Goal: Transaction & Acquisition: Purchase product/service

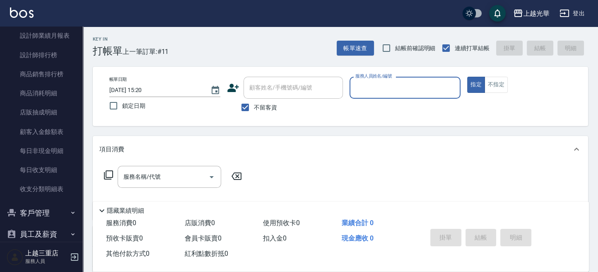
scroll to position [454, 0]
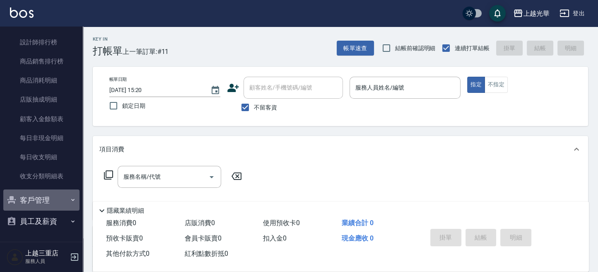
click at [63, 197] on button "客戶管理" at bounding box center [41, 200] width 76 height 22
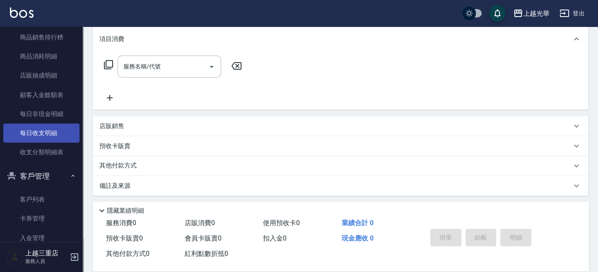
scroll to position [463, 0]
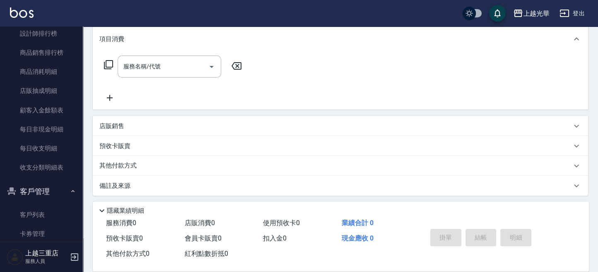
click at [71, 189] on icon "button" at bounding box center [73, 191] width 7 height 7
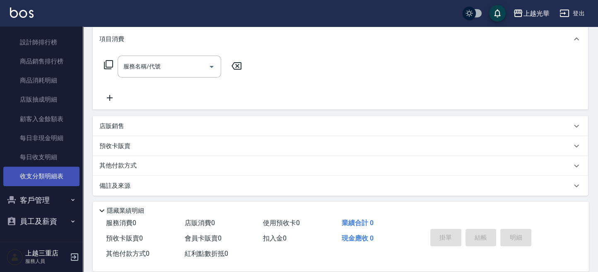
scroll to position [112, 0]
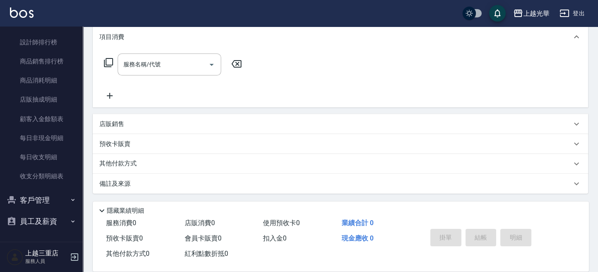
click at [70, 199] on icon "button" at bounding box center [73, 199] width 7 height 7
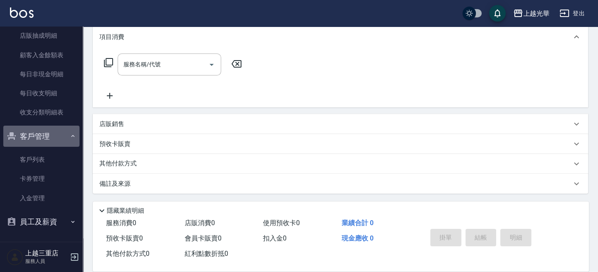
click at [58, 138] on button "客戶管理" at bounding box center [41, 136] width 76 height 22
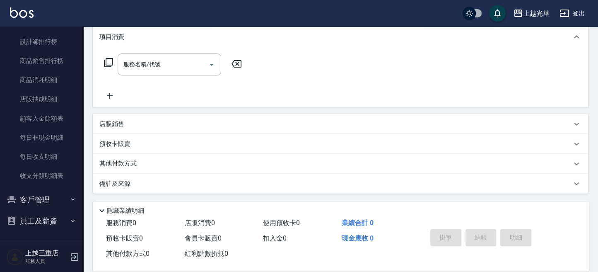
scroll to position [454, 0]
click at [65, 212] on button "員工及薪資" at bounding box center [41, 221] width 76 height 22
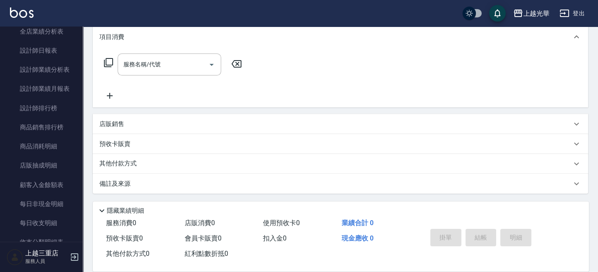
scroll to position [499, 0]
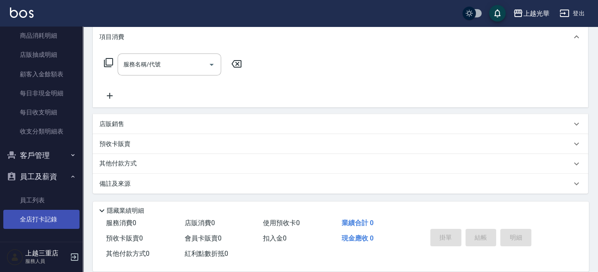
click at [58, 210] on link "全店打卡記錄" at bounding box center [41, 219] width 76 height 19
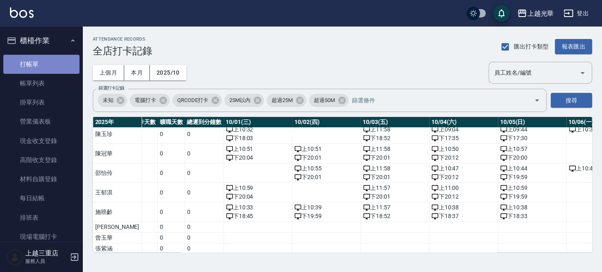
click at [48, 67] on link "打帳單" at bounding box center [41, 64] width 76 height 19
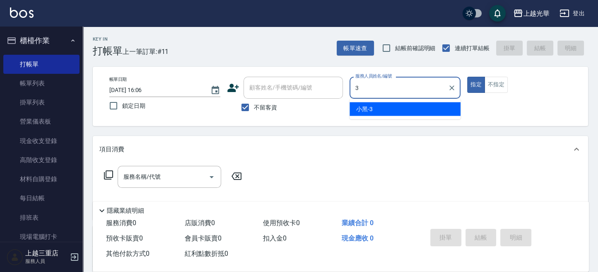
type input "小黑-3"
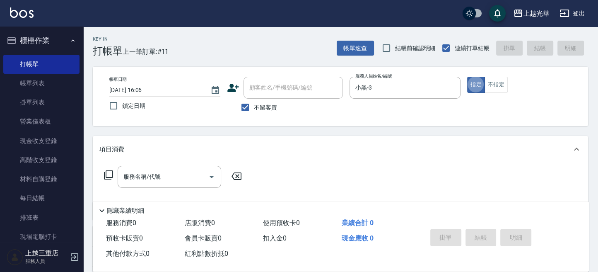
type button "true"
click at [488, 84] on button "不指定" at bounding box center [495, 85] width 23 height 16
click at [154, 177] on input "服務名稱/代號" at bounding box center [163, 176] width 84 height 14
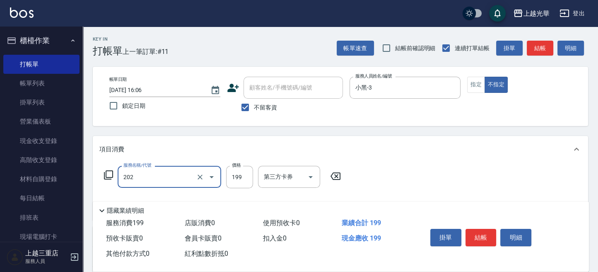
type input "不指定單剪(202)"
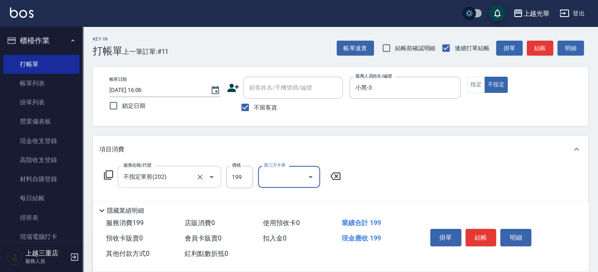
click at [195, 182] on div at bounding box center [205, 177] width 23 height 22
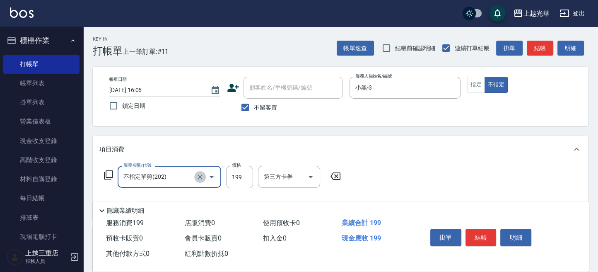
click at [202, 178] on icon "Clear" at bounding box center [200, 177] width 8 height 8
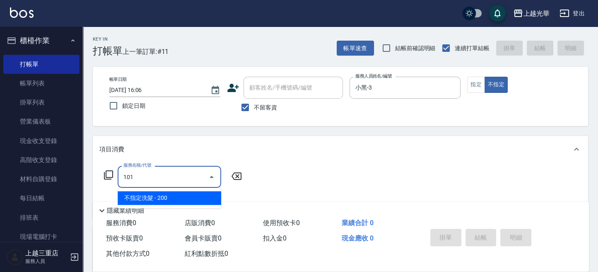
type input "不指定洗髮(101)"
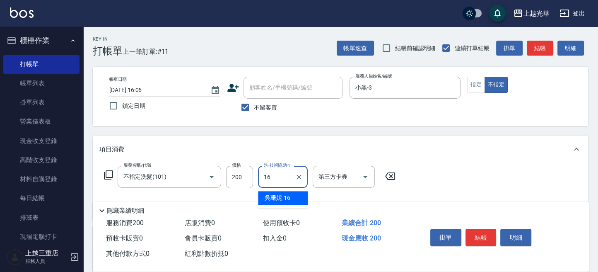
type input "[PERSON_NAME]-16"
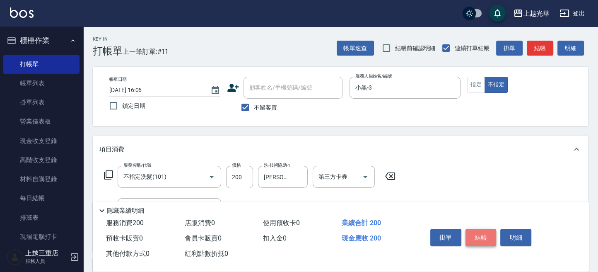
click at [478, 234] on button "結帳" at bounding box center [480, 237] width 31 height 17
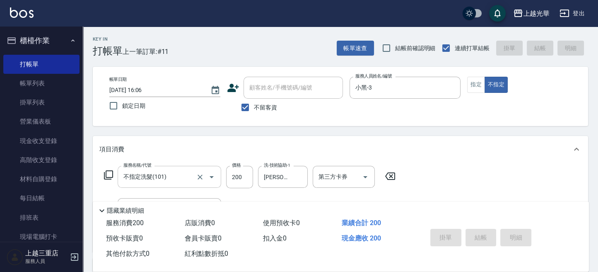
type input "[DATE] 16:15"
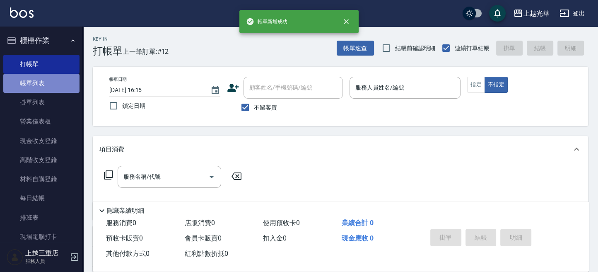
click at [45, 88] on link "帳單列表" at bounding box center [41, 83] width 76 height 19
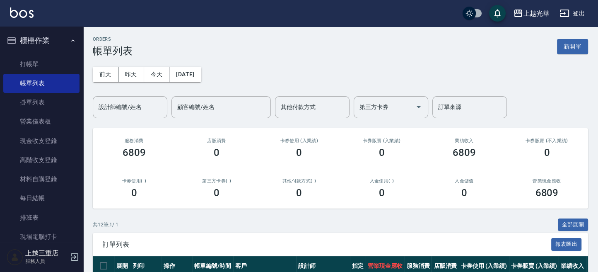
click at [108, 102] on input "設計師編號/姓名" at bounding box center [129, 107] width 67 height 14
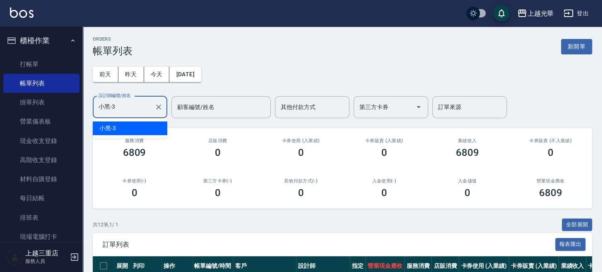
type input "小黑-3"
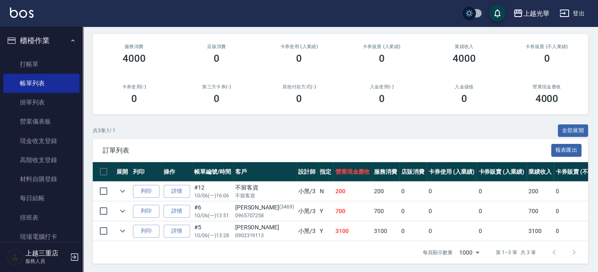
scroll to position [103, 0]
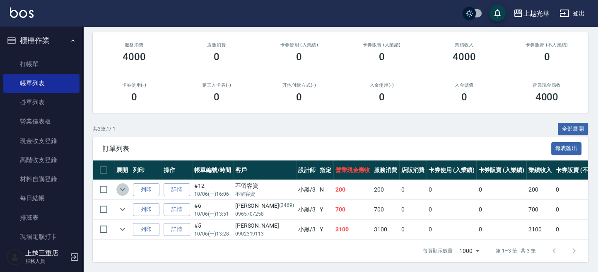
click at [123, 184] on icon "expand row" at bounding box center [123, 189] width 10 height 10
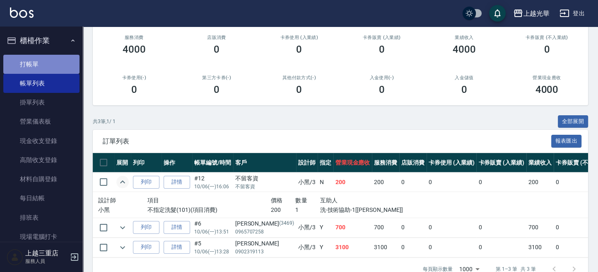
click at [52, 66] on link "打帳單" at bounding box center [41, 64] width 76 height 19
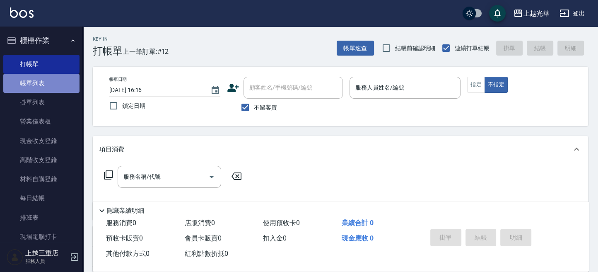
click at [46, 85] on link "帳單列表" at bounding box center [41, 83] width 76 height 19
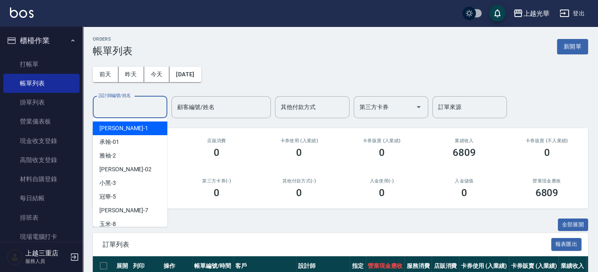
click at [117, 106] on input "設計師編號/姓名" at bounding box center [129, 107] width 67 height 14
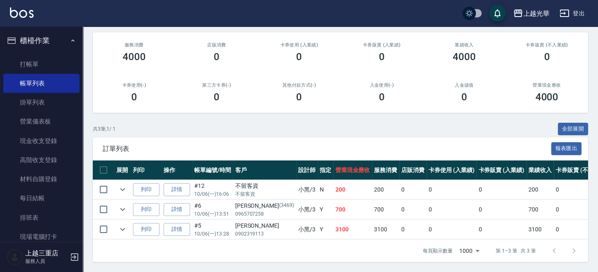
scroll to position [103, 0]
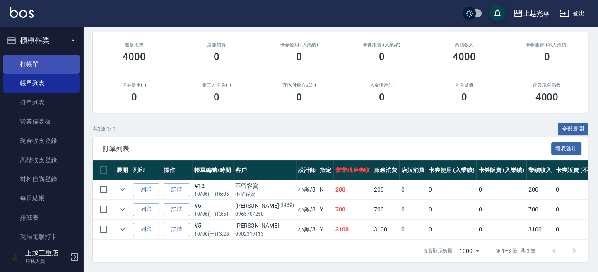
type input "小黑-3"
click at [31, 57] on link "打帳單" at bounding box center [41, 64] width 76 height 19
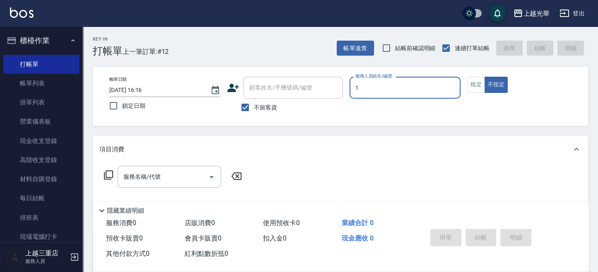
type input "小[PERSON_NAME]-1"
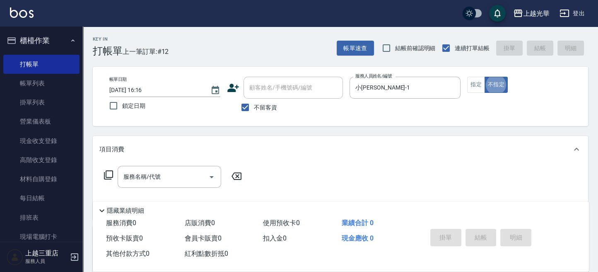
type button "false"
click at [475, 81] on button "指定" at bounding box center [476, 85] width 18 height 16
click at [181, 174] on input "服務名稱/代號" at bounding box center [163, 176] width 84 height 14
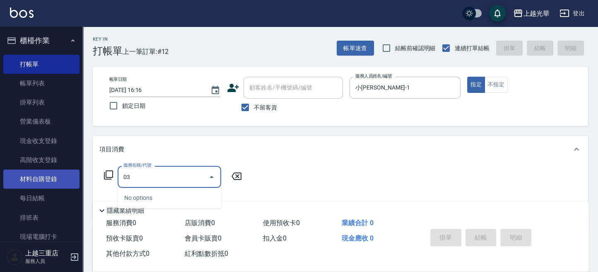
drag, startPoint x: 153, startPoint y: 177, endPoint x: 65, endPoint y: 174, distance: 88.2
click at [56, 177] on div "上越光華 登出 櫃檯作業 打帳單 帳單列表 掛單列表 營業儀表板 現金收支登錄 高階收支登錄 材料自購登錄 每日結帳 排班表 現場電腦打卡 預約管理 預約管理…" at bounding box center [299, 192] width 598 height 384
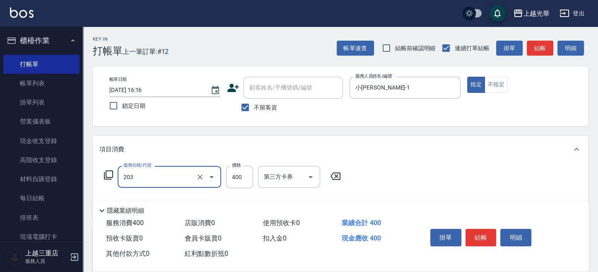
type input "指定單剪(203)"
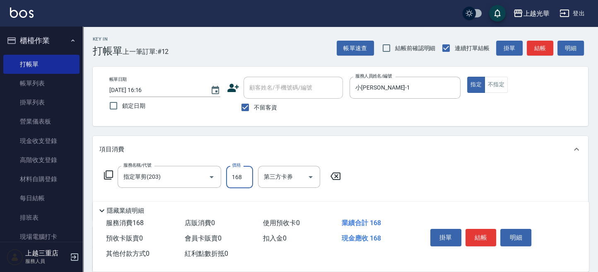
type input "168"
click at [111, 177] on icon at bounding box center [108, 174] width 9 height 9
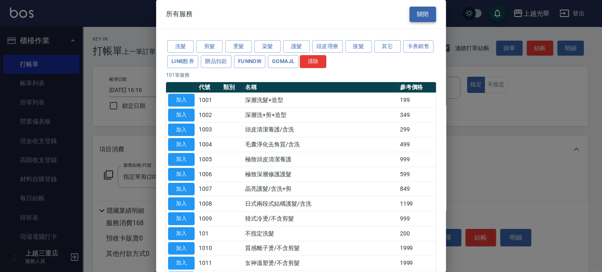
click at [414, 14] on button "關閉" at bounding box center [423, 14] width 26 height 15
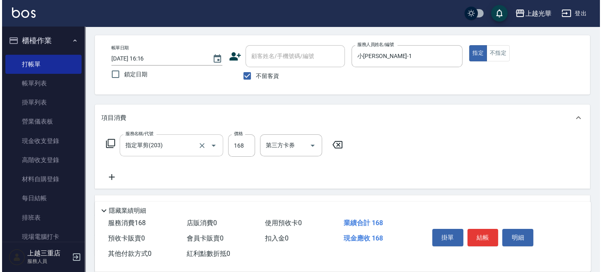
scroll to position [55, 0]
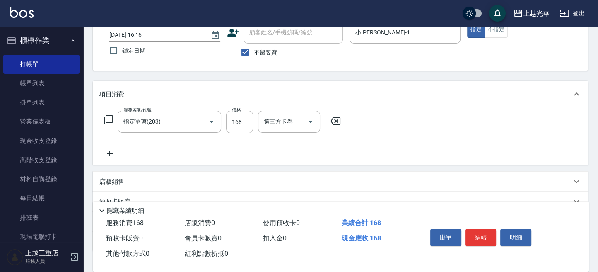
click at [110, 151] on icon at bounding box center [110, 153] width 6 height 6
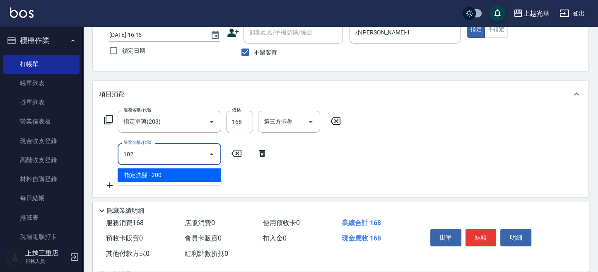
type input "指定洗髮(102)"
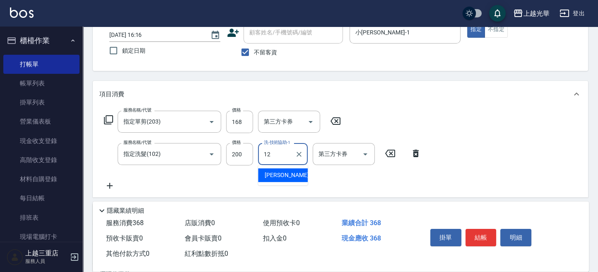
type input "120"
click at [296, 152] on icon "Clear" at bounding box center [299, 154] width 8 height 8
type input "小胖-20"
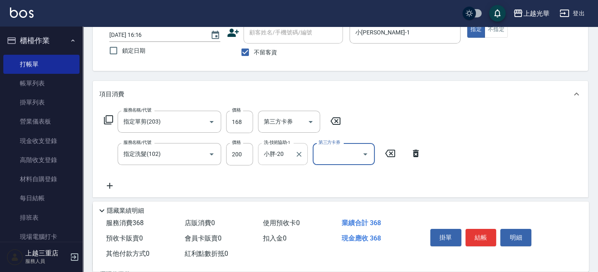
click at [497, 236] on div "掛單 結帳 明細" at bounding box center [481, 238] width 108 height 26
click at [485, 236] on button "結帳" at bounding box center [480, 237] width 31 height 17
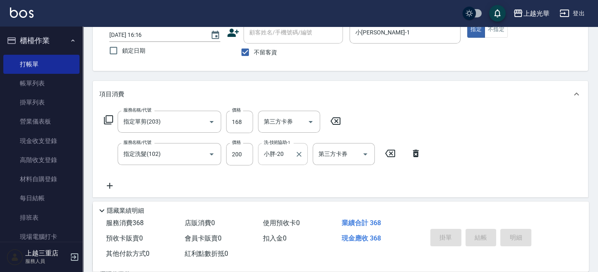
type input "[DATE] 16:23"
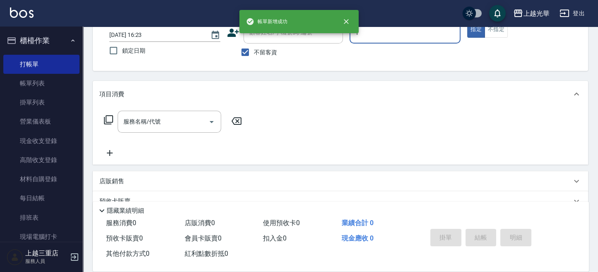
type input "小[PERSON_NAME]-1"
type button "true"
click at [108, 118] on icon at bounding box center [109, 120] width 10 height 10
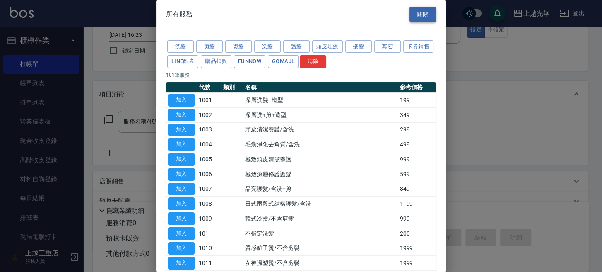
click at [422, 18] on button "關閉" at bounding box center [423, 14] width 26 height 15
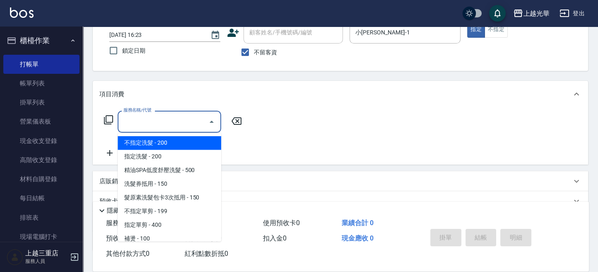
click at [176, 123] on input "服務名稱/代號" at bounding box center [163, 121] width 84 height 14
click at [106, 120] on icon at bounding box center [109, 120] width 10 height 10
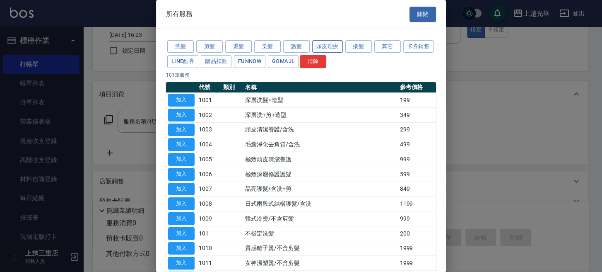
click at [320, 44] on button "頭皮理療" at bounding box center [327, 46] width 31 height 13
click at [299, 46] on button "護髮" at bounding box center [296, 46] width 26 height 13
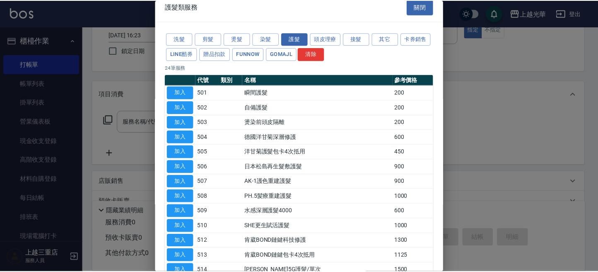
scroll to position [0, 0]
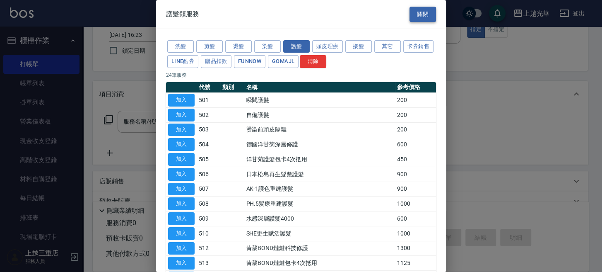
click at [414, 15] on button "關閉" at bounding box center [423, 14] width 26 height 15
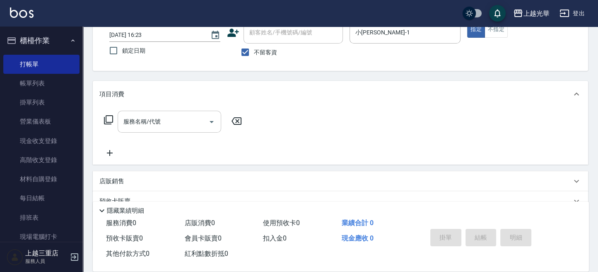
click at [137, 132] on div "服務名稱/代號" at bounding box center [170, 122] width 104 height 22
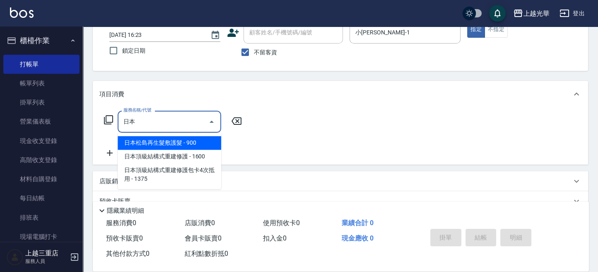
type input "日本松島再生髮敷護髮(506)"
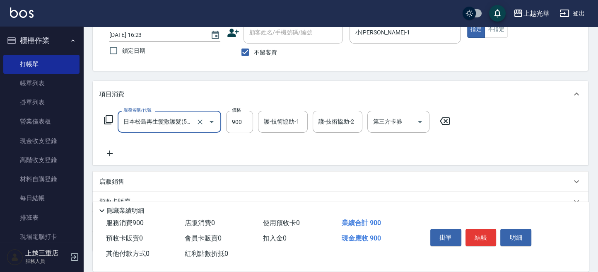
click at [137, 132] on div "日本松島再生髮敷護髮(506) 服務名稱/代號" at bounding box center [170, 122] width 104 height 22
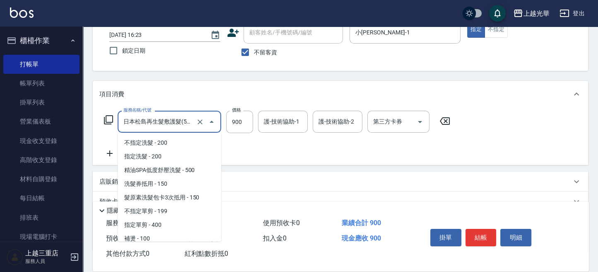
scroll to position [291, 0]
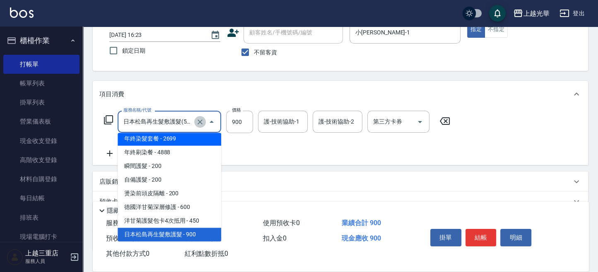
click at [196, 124] on icon "Clear" at bounding box center [200, 122] width 8 height 8
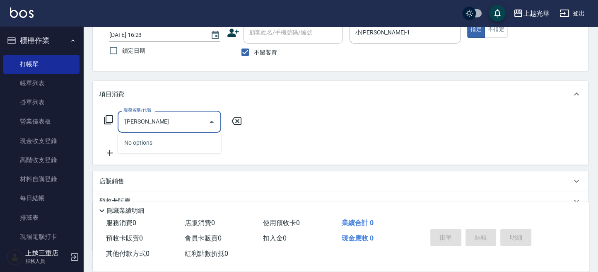
type input "ˋ"
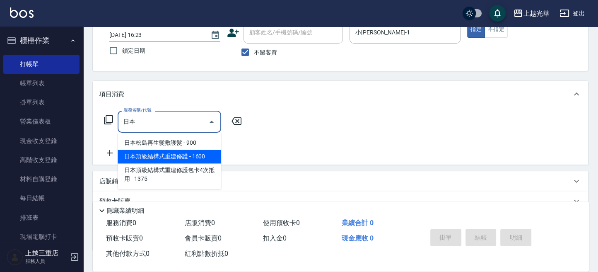
click at [190, 156] on span "日本頂級結構式重建修護 - 1600" at bounding box center [170, 156] width 104 height 14
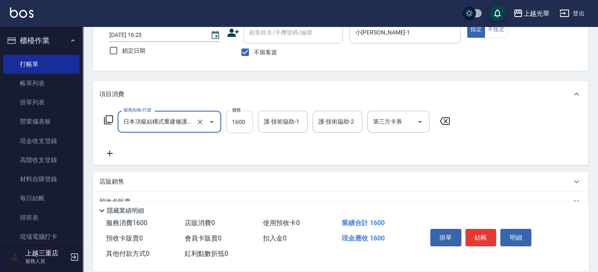
type input "日本頂級結構式重建修護(516)"
click at [241, 124] on input "1600" at bounding box center [239, 122] width 27 height 22
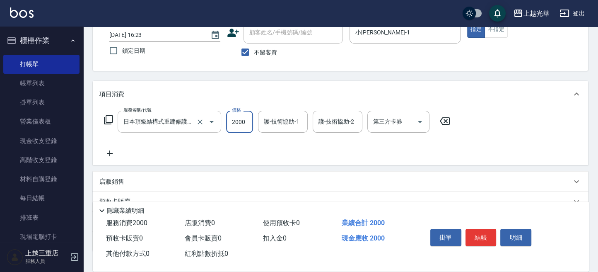
type input "2000"
click at [111, 152] on icon at bounding box center [109, 153] width 21 height 10
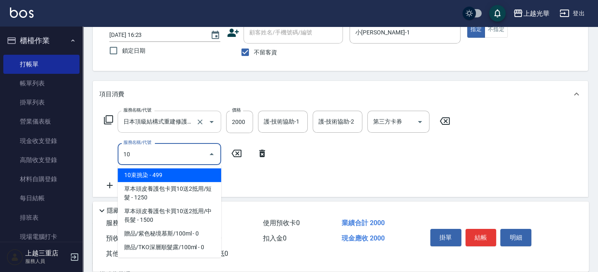
scroll to position [0, 0]
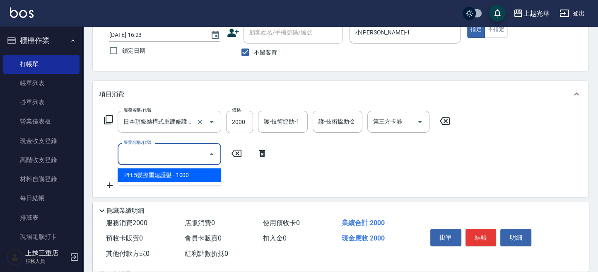
type input "PH.5髪療重建護髮(508)"
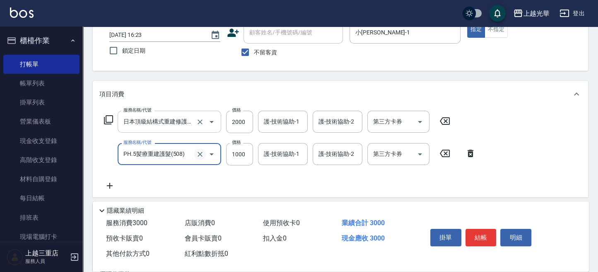
click at [199, 152] on icon "Clear" at bounding box center [200, 154] width 8 height 8
type input "指定洗髮(102)"
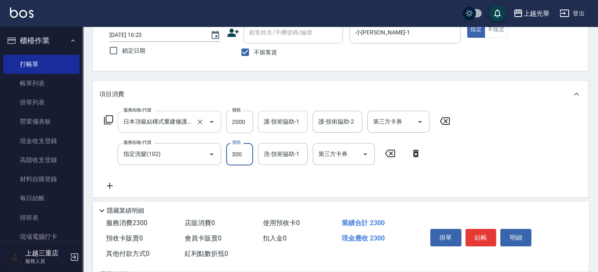
type input "300"
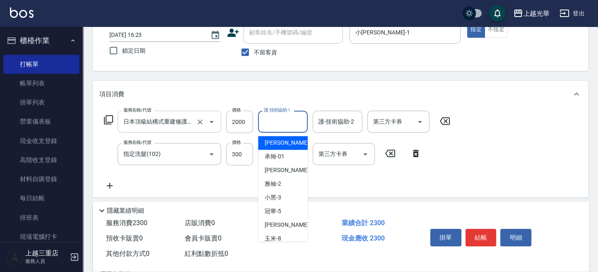
click at [281, 127] on input "護-技術協助-1" at bounding box center [283, 121] width 42 height 14
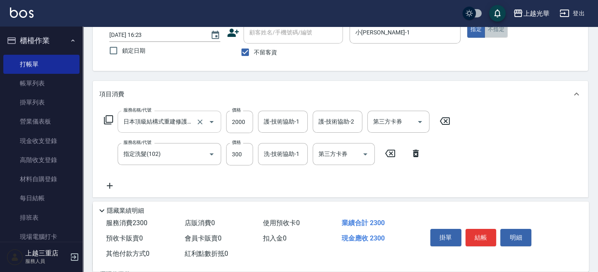
drag, startPoint x: 504, startPoint y: 35, endPoint x: 470, endPoint y: 53, distance: 38.3
click at [504, 35] on button "不指定" at bounding box center [495, 30] width 23 height 16
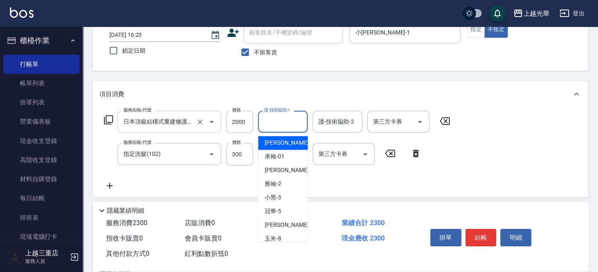
click at [275, 119] on input "護-技術協助-1" at bounding box center [283, 121] width 42 height 14
type input "[PERSON_NAME]-16"
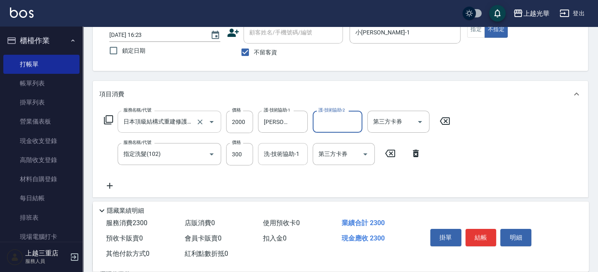
click at [267, 157] on input "洗-技術協助-1" at bounding box center [283, 154] width 42 height 14
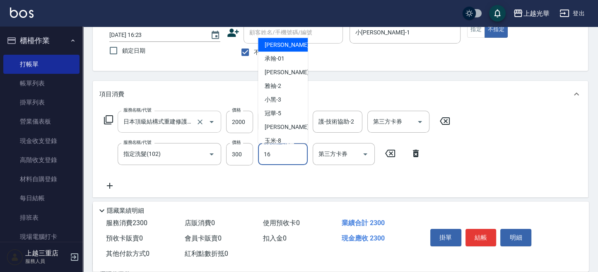
type input "[PERSON_NAME]-16"
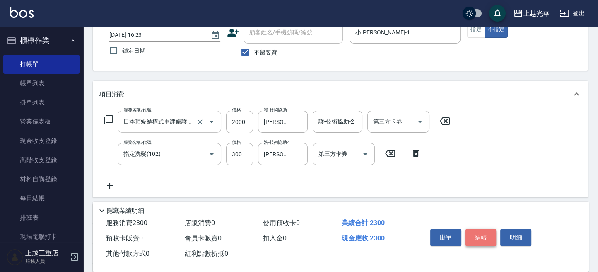
click at [482, 238] on button "結帳" at bounding box center [480, 237] width 31 height 17
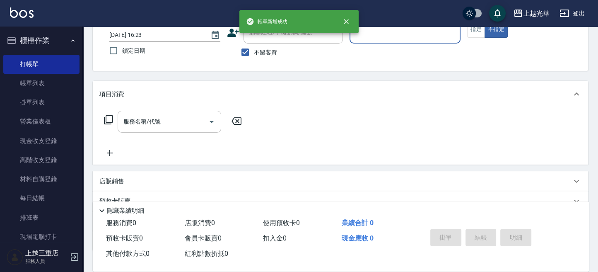
drag, startPoint x: 55, startPoint y: 85, endPoint x: 81, endPoint y: 103, distance: 30.7
click at [55, 85] on link "帳單列表" at bounding box center [41, 83] width 76 height 19
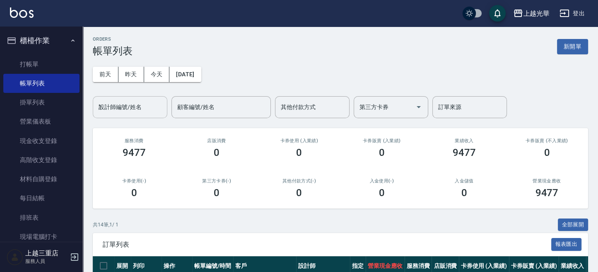
click at [132, 99] on div "設計師編號/姓名 1 設計師編號/姓名" at bounding box center [130, 107] width 75 height 22
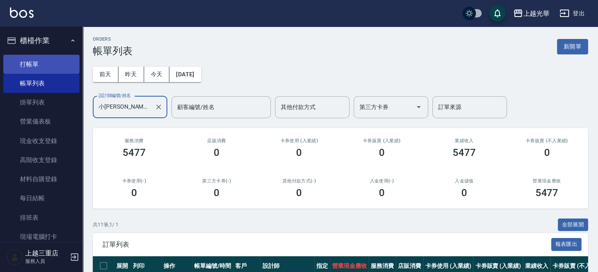
type input "小[PERSON_NAME]-1"
click at [33, 58] on link "打帳單" at bounding box center [41, 64] width 76 height 19
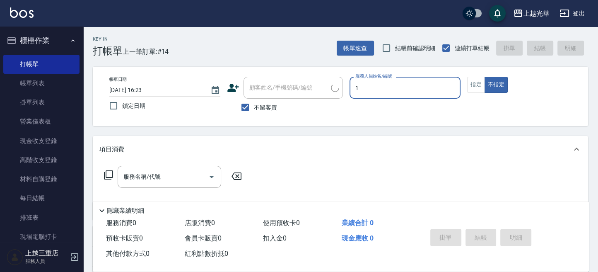
type input "小[PERSON_NAME]-1"
type button "false"
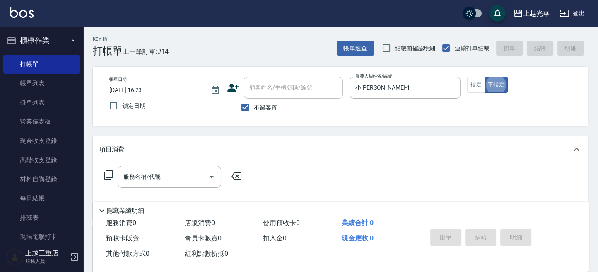
click at [105, 176] on icon at bounding box center [109, 175] width 10 height 10
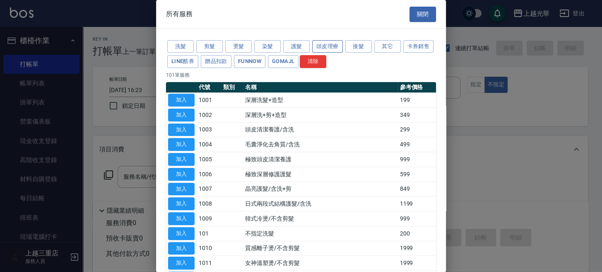
click at [319, 43] on button "頭皮理療" at bounding box center [327, 46] width 31 height 13
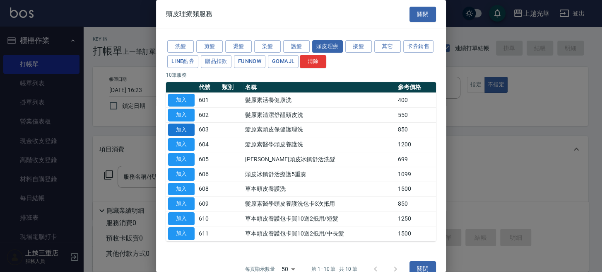
click at [177, 130] on button "加入" at bounding box center [181, 129] width 26 height 13
type input "髮原素頭皮保健護理洗(603)"
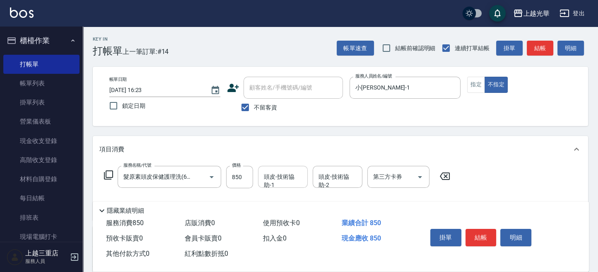
click at [287, 176] on input "頭皮-技術協助-1" at bounding box center [283, 176] width 42 height 14
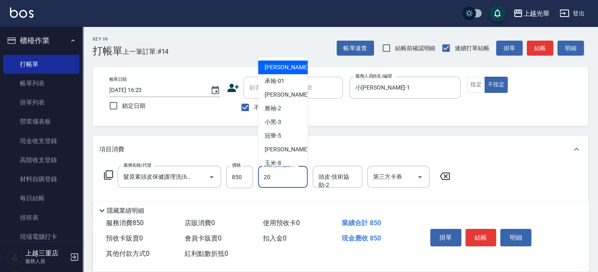
type input "小胖-20"
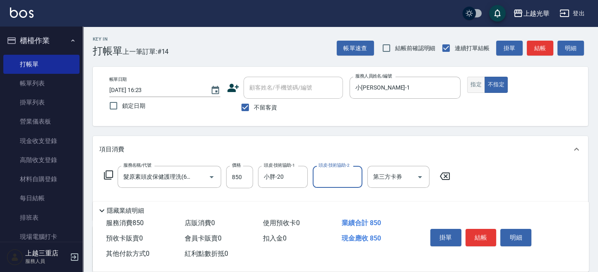
click at [477, 79] on button "指定" at bounding box center [476, 85] width 18 height 16
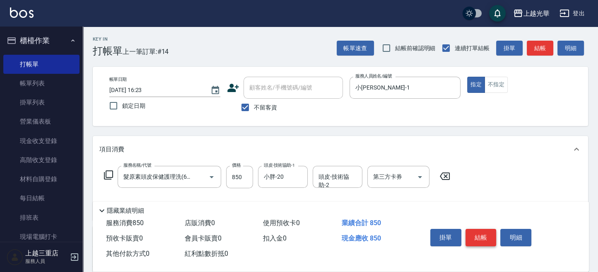
click at [478, 234] on button "結帳" at bounding box center [480, 237] width 31 height 17
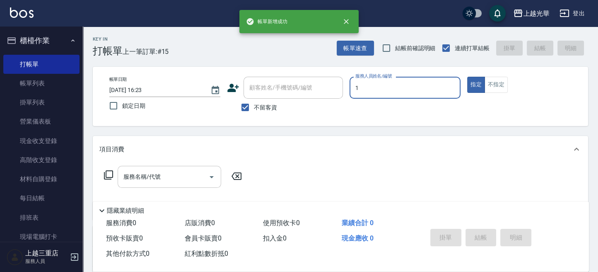
type input "小[PERSON_NAME]-1"
type button "true"
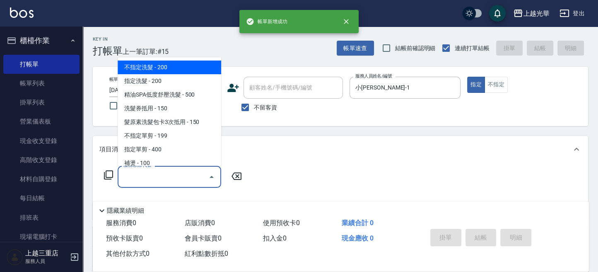
click at [147, 173] on input "服務名稱/代號" at bounding box center [163, 176] width 84 height 14
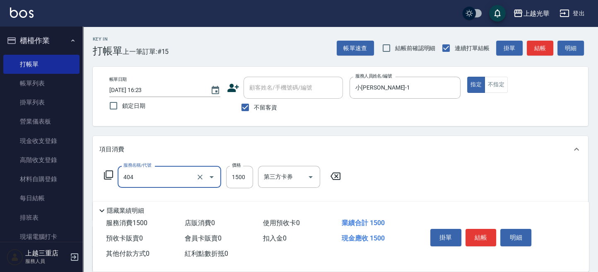
type input "設計染髮(404)"
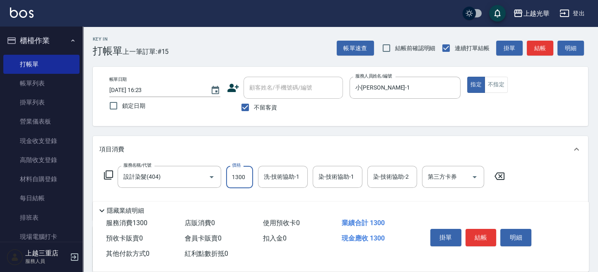
type input "1300"
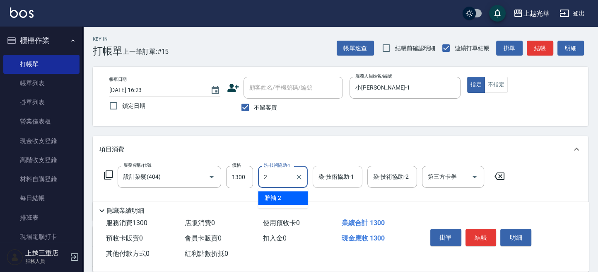
type input "20"
click at [298, 175] on icon "Clear" at bounding box center [299, 177] width 8 height 8
type input "[PERSON_NAME]-16"
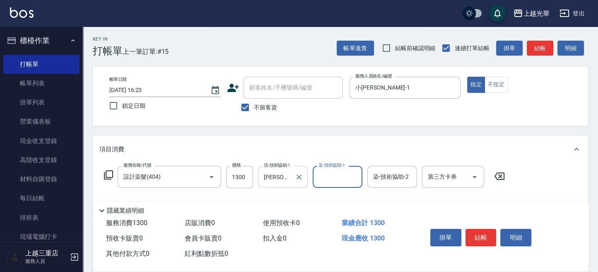
drag, startPoint x: 384, startPoint y: 175, endPoint x: 210, endPoint y: 159, distance: 174.2
click at [382, 175] on input "染-技術協助-2" at bounding box center [392, 176] width 42 height 14
type input "小[PERSON_NAME]-1"
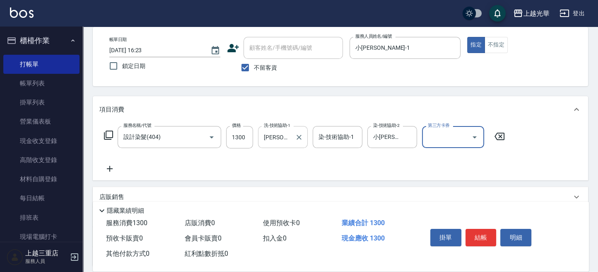
scroll to position [55, 0]
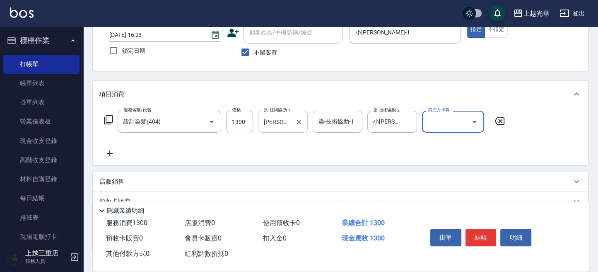
click at [110, 119] on icon at bounding box center [109, 120] width 10 height 10
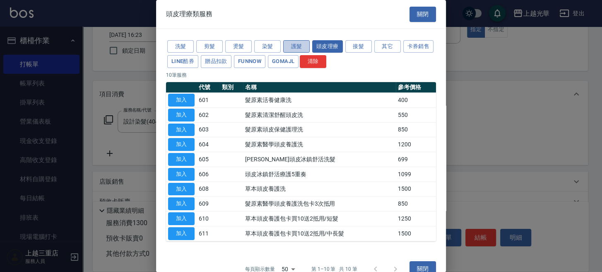
click at [290, 43] on button "護髮" at bounding box center [296, 46] width 26 height 13
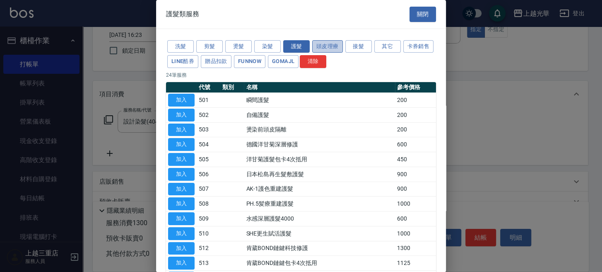
click at [331, 47] on button "頭皮理療" at bounding box center [327, 46] width 31 height 13
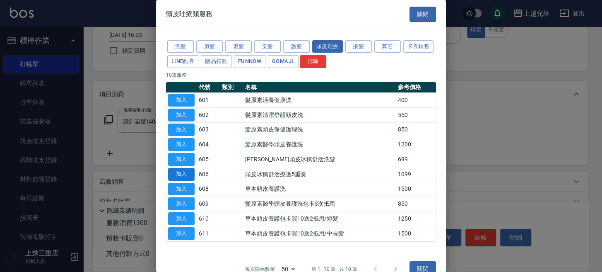
click at [190, 176] on button "加入" at bounding box center [181, 174] width 26 height 13
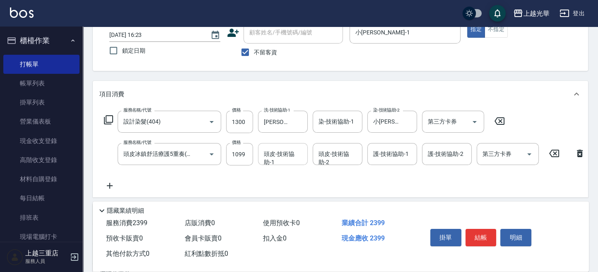
click at [292, 152] on div "頭皮-技術協助-1 頭皮-技術協助-1" at bounding box center [283, 154] width 50 height 22
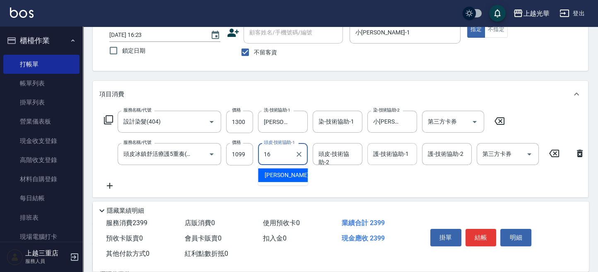
type input "[PERSON_NAME]-16"
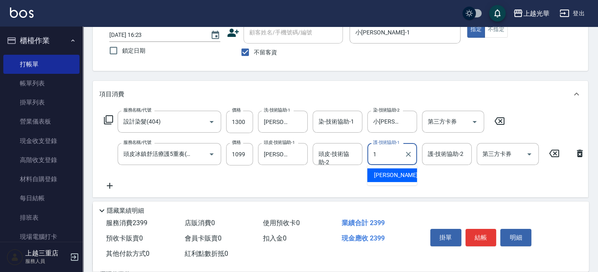
click at [386, 157] on input "1" at bounding box center [386, 154] width 30 height 14
type input "[PERSON_NAME]-16"
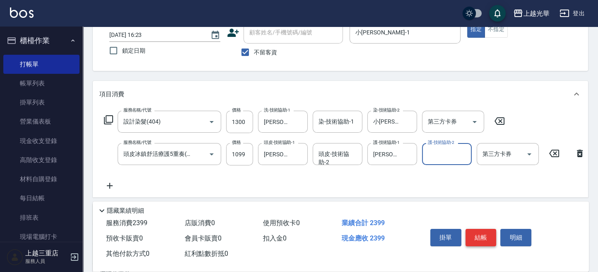
click at [481, 236] on button "結帳" at bounding box center [480, 237] width 31 height 17
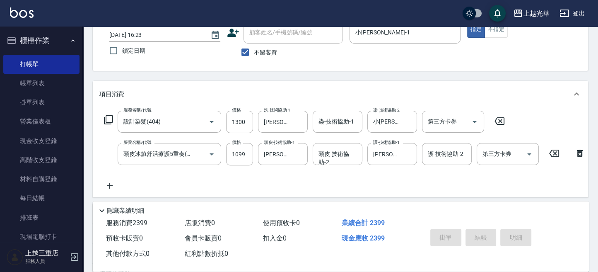
type input "[DATE] 16:24"
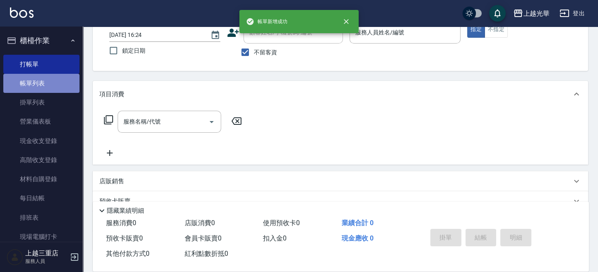
click at [51, 87] on link "帳單列表" at bounding box center [41, 83] width 76 height 19
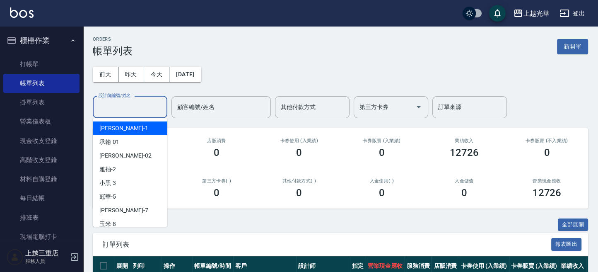
click at [143, 104] on input "設計師編號/姓名" at bounding box center [129, 107] width 67 height 14
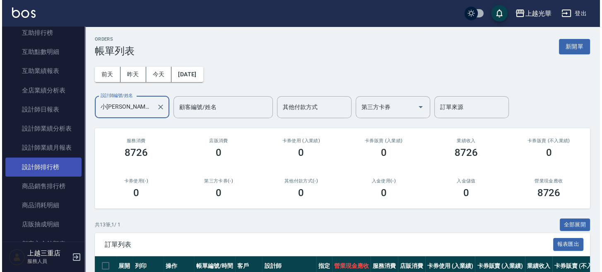
scroll to position [331, 0]
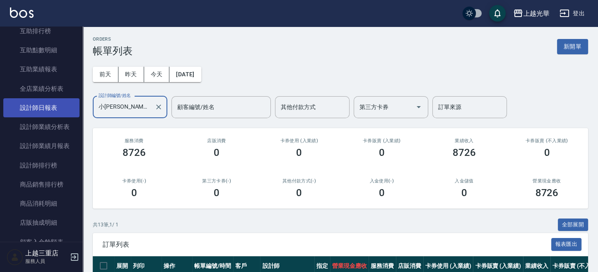
type input "小[PERSON_NAME]-1"
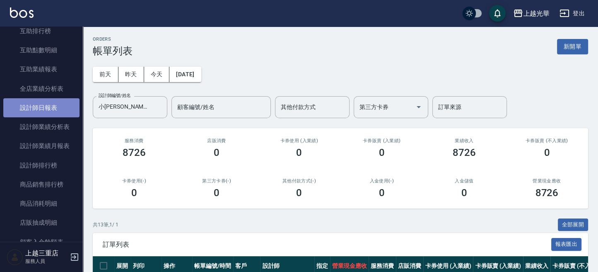
click at [57, 104] on link "設計師日報表" at bounding box center [41, 107] width 76 height 19
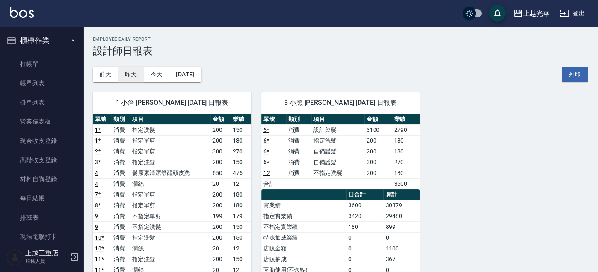
click at [126, 77] on button "昨天" at bounding box center [131, 74] width 26 height 15
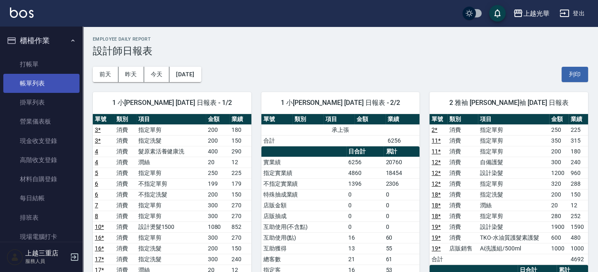
click at [49, 84] on link "帳單列表" at bounding box center [41, 83] width 76 height 19
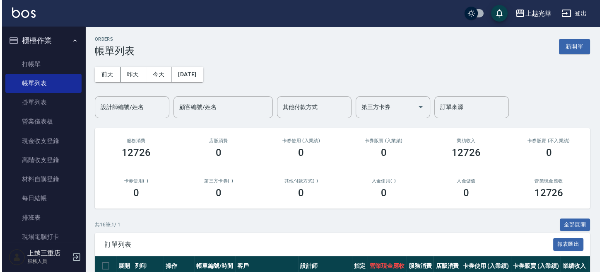
scroll to position [276, 0]
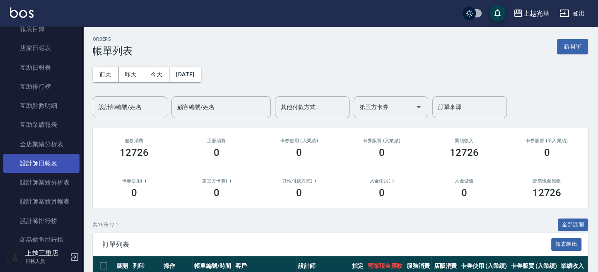
click at [63, 169] on link "設計師日報表" at bounding box center [41, 163] width 76 height 19
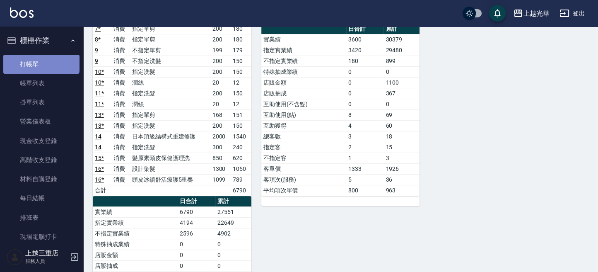
click at [41, 57] on link "打帳單" at bounding box center [41, 64] width 76 height 19
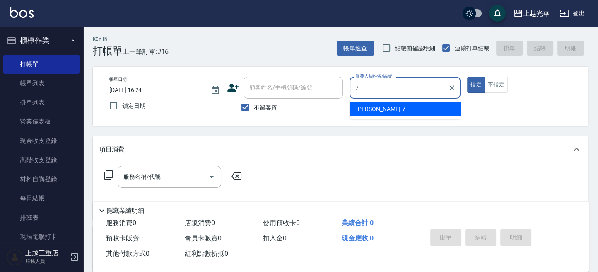
type input "小紫-7"
type button "true"
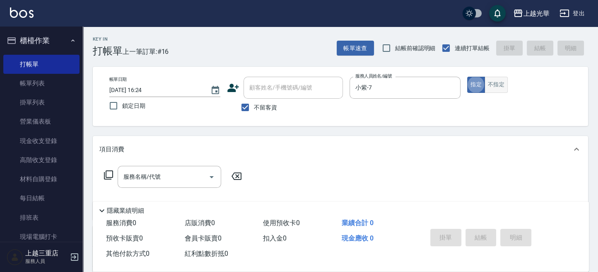
click at [503, 79] on button "不指定" at bounding box center [495, 85] width 23 height 16
click at [172, 186] on div "服務名稱/代號" at bounding box center [170, 177] width 104 height 22
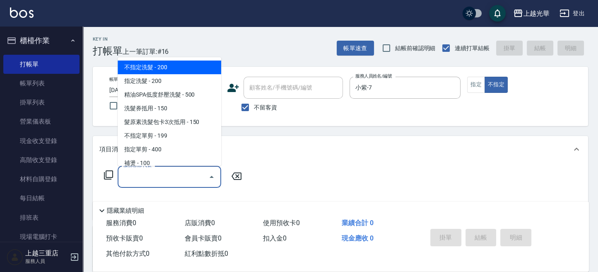
click at [193, 70] on span "不指定洗髮 - 200" at bounding box center [170, 67] width 104 height 14
type input "不指定洗髮(101)"
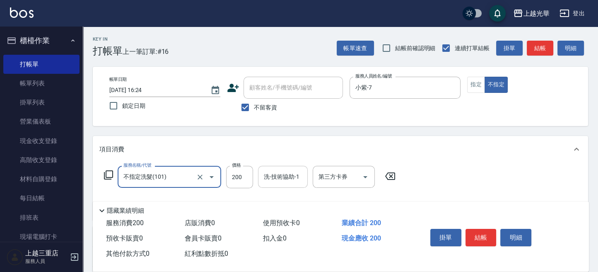
click at [264, 174] on div "洗-技術協助-1 洗-技術協助-1" at bounding box center [283, 177] width 50 height 22
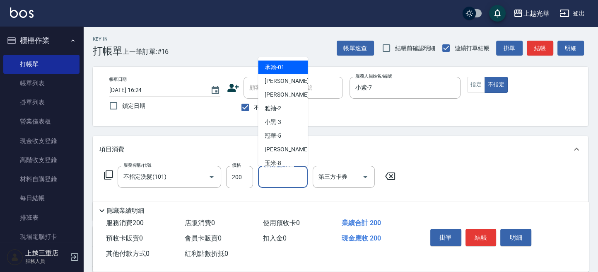
type input "承翰-01"
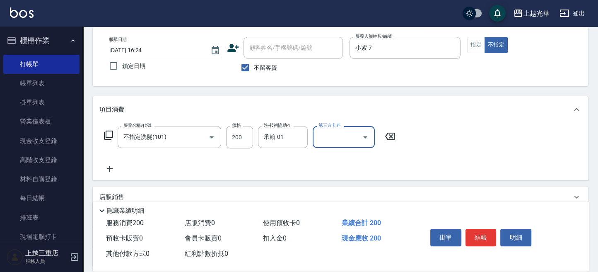
scroll to position [55, 0]
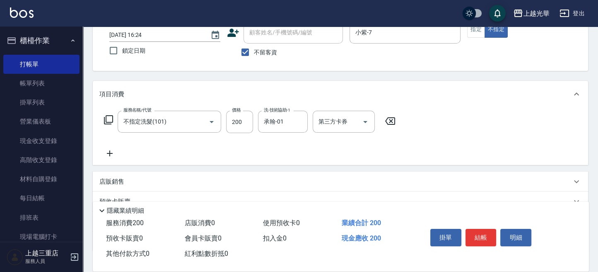
click at [110, 159] on div "服務名稱/代號 不指定洗髮(101) 服務名稱/代號 價格 200 價格 洗-技術協助-1 承翰-01 洗-技術協助-1 第三方卡券 第三方卡券" at bounding box center [340, 136] width 495 height 58
click at [111, 157] on icon at bounding box center [109, 153] width 21 height 10
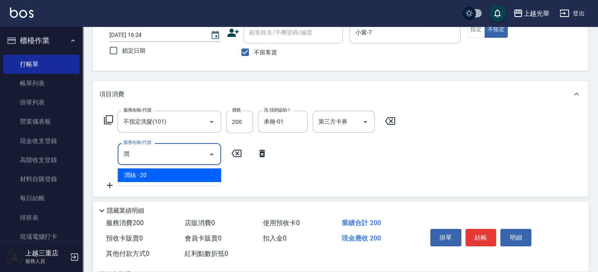
drag, startPoint x: 129, startPoint y: 171, endPoint x: 166, endPoint y: 169, distance: 36.5
click at [130, 171] on span "潤絲 - 20" at bounding box center [170, 175] width 104 height 14
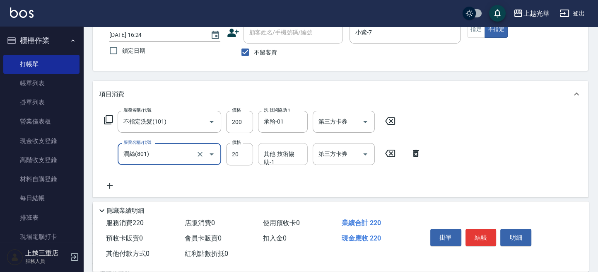
type input "潤絲(801)"
click at [283, 157] on input "其他-技術協助-1" at bounding box center [283, 154] width 42 height 14
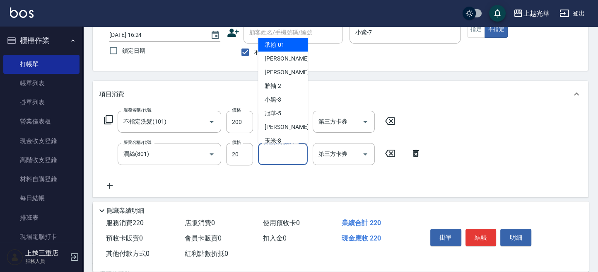
type input "承翰-01"
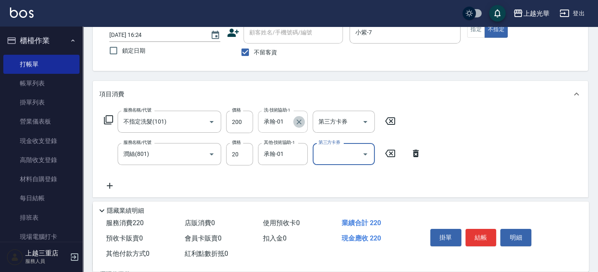
click at [303, 125] on icon "Clear" at bounding box center [299, 122] width 8 height 8
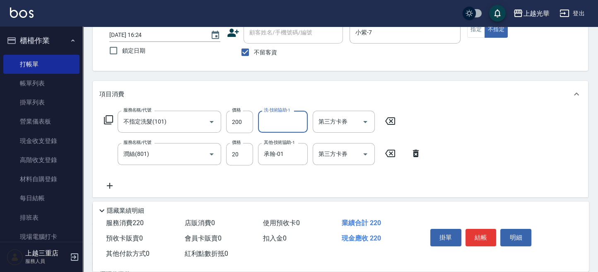
click at [278, 121] on input "洗-技術協助-1" at bounding box center [283, 121] width 42 height 14
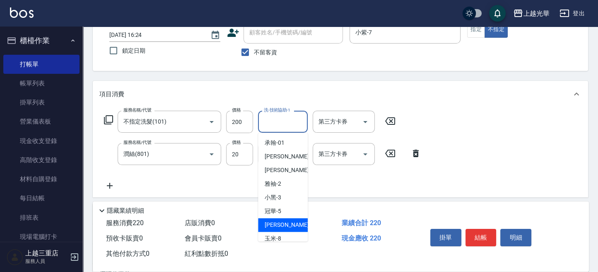
click at [288, 223] on div "[PERSON_NAME] -7" at bounding box center [283, 225] width 50 height 14
type input "小紫-7"
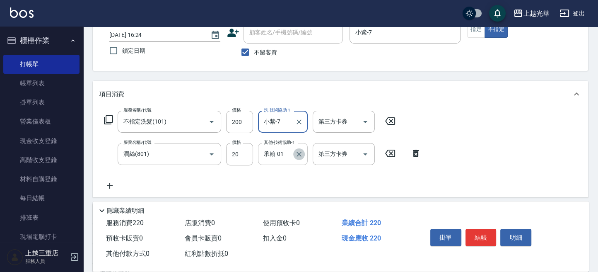
click at [295, 153] on icon "Clear" at bounding box center [299, 154] width 8 height 8
click at [290, 160] on input "其他-技術協助-1" at bounding box center [283, 154] width 42 height 14
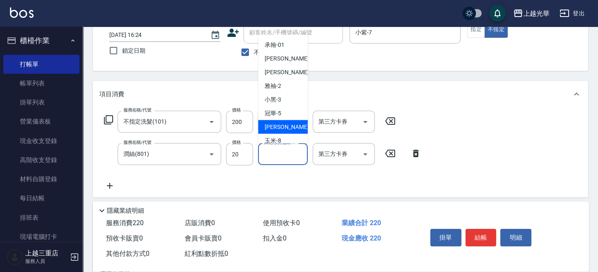
click at [283, 121] on div "[PERSON_NAME] -7" at bounding box center [283, 127] width 50 height 14
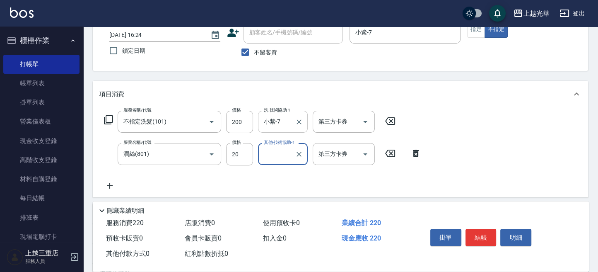
type input "小紫-7"
click at [439, 133] on div "服務名稱/代號 不指定洗髮(101) 服務名稱/代號 價格 200 價格 洗-技術協助-1 小紫-7 洗-技術協助-1 第三方卡券 第三方卡券 服務名稱/代號…" at bounding box center [340, 152] width 495 height 90
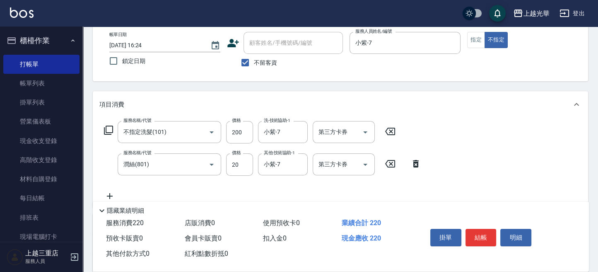
scroll to position [110, 0]
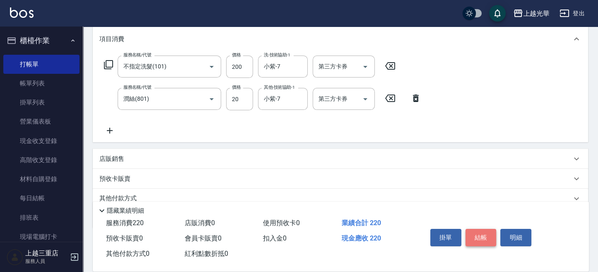
click at [482, 235] on button "結帳" at bounding box center [480, 237] width 31 height 17
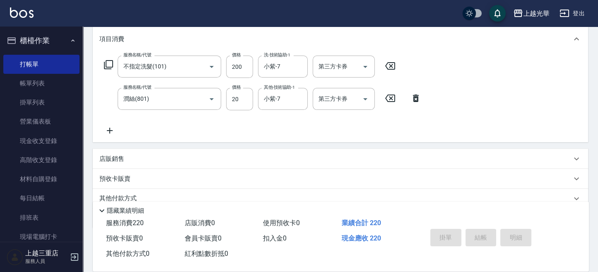
type input "[DATE] 16:42"
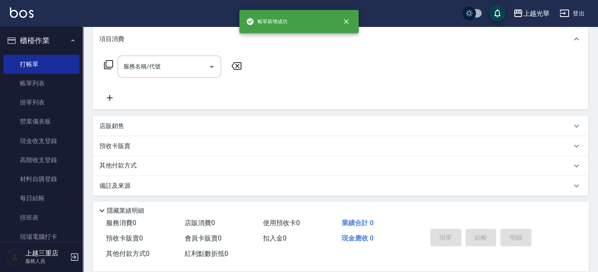
scroll to position [0, 0]
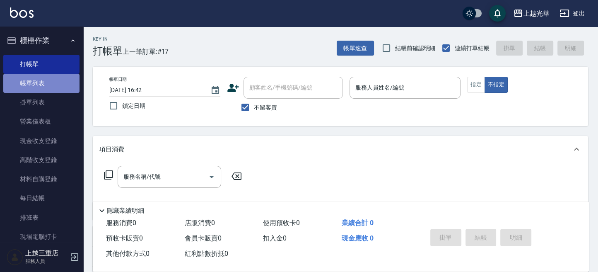
click at [51, 76] on link "帳單列表" at bounding box center [41, 83] width 76 height 19
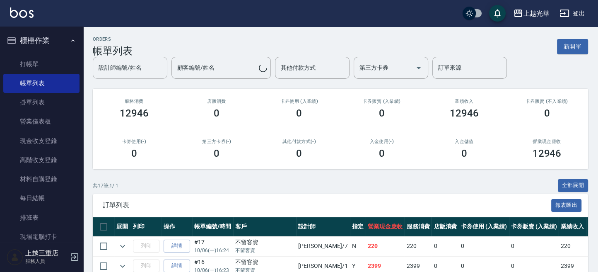
click at [140, 65] on input "設計師編號/姓名" at bounding box center [129, 67] width 67 height 14
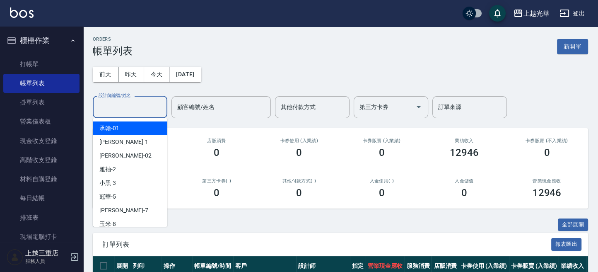
type input "承翰-01"
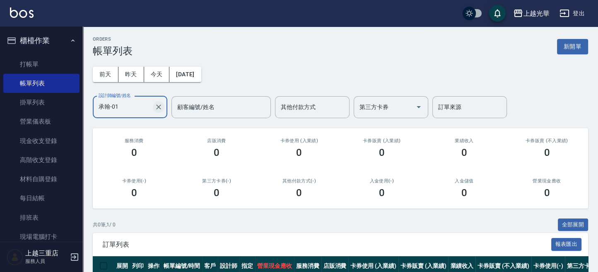
click at [164, 107] on div "承翰-01 設計師編號/姓名" at bounding box center [130, 107] width 75 height 22
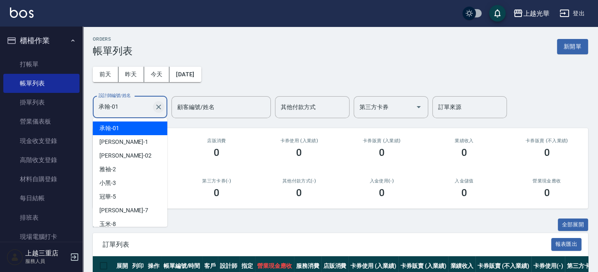
click at [162, 107] on icon "Clear" at bounding box center [158, 107] width 8 height 8
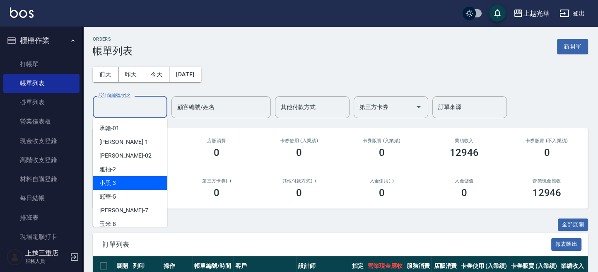
scroll to position [55, 0]
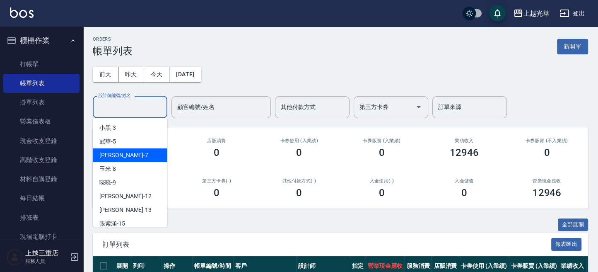
click at [145, 151] on div "[PERSON_NAME] -7" at bounding box center [130, 155] width 75 height 14
type input "小紫-7"
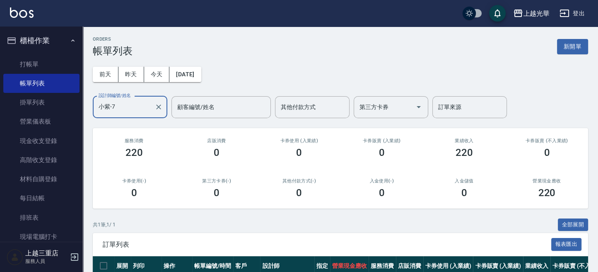
scroll to position [0, 0]
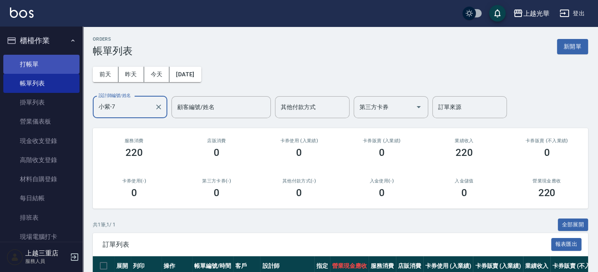
click at [66, 71] on link "打帳單" at bounding box center [41, 64] width 76 height 19
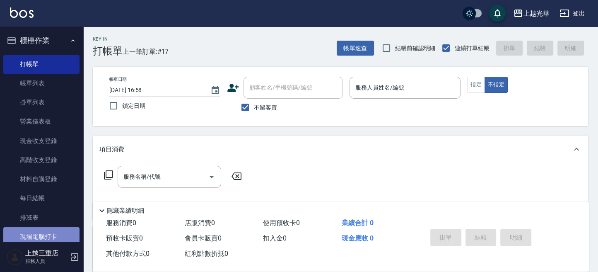
click at [43, 232] on link "現場電腦打卡" at bounding box center [41, 236] width 76 height 19
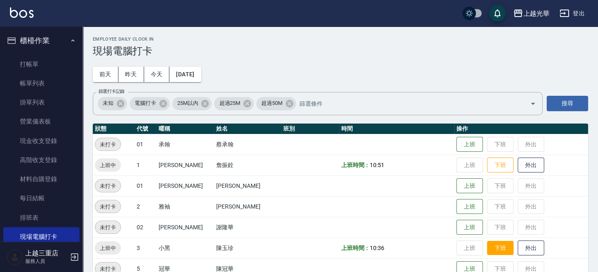
click at [496, 247] on button "下班" at bounding box center [500, 248] width 26 height 14
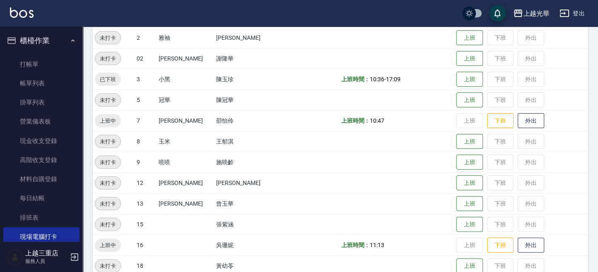
drag, startPoint x: 45, startPoint y: 89, endPoint x: 193, endPoint y: 117, distance: 150.0
click at [45, 89] on link "帳單列表" at bounding box center [41, 83] width 76 height 19
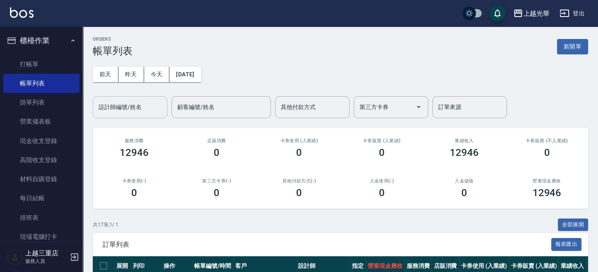
click at [134, 112] on input "設計師編號/姓名" at bounding box center [129, 107] width 67 height 14
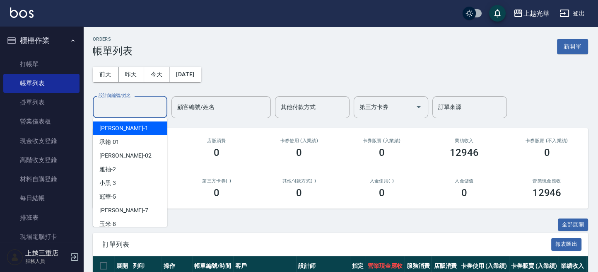
type input "小[PERSON_NAME]-1"
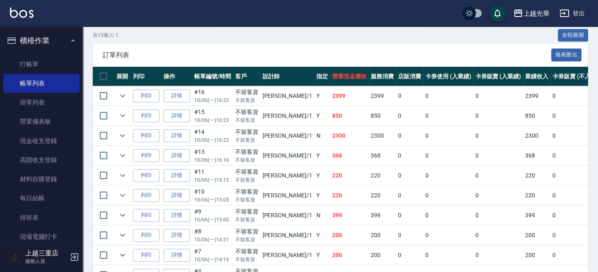
scroll to position [221, 0]
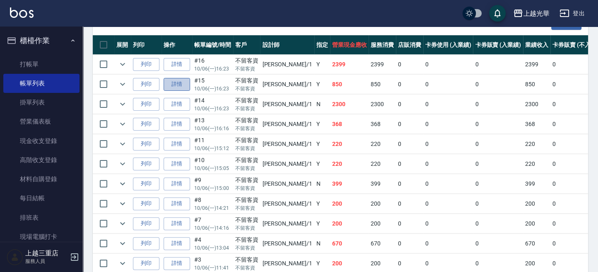
click at [187, 83] on link "詳情" at bounding box center [177, 84] width 26 height 13
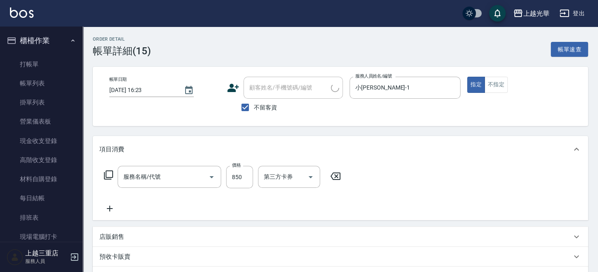
type input "[DATE] 16:23"
checkbox input "true"
type input "小[PERSON_NAME]-1"
type input "髮原素頭皮保健護理洗(603)"
click at [100, 209] on icon at bounding box center [109, 208] width 21 height 10
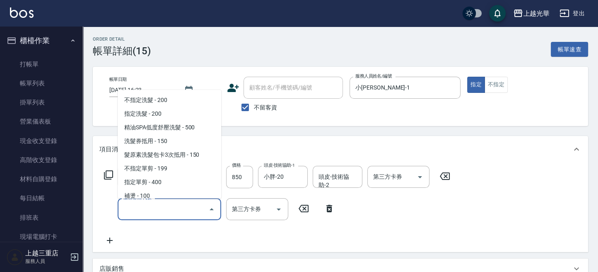
scroll to position [1414, 0]
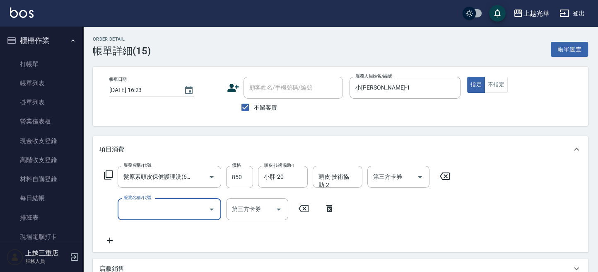
click at [173, 206] on input "服務名稱/代號" at bounding box center [163, 209] width 84 height 14
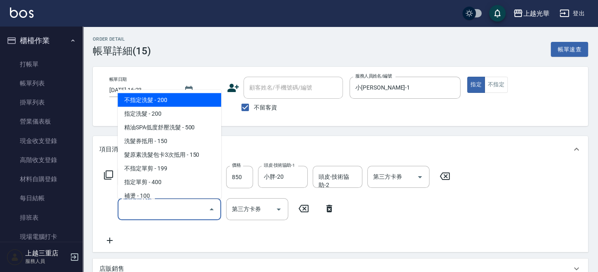
click at [171, 207] on input "服務名稱/代號" at bounding box center [163, 209] width 84 height 14
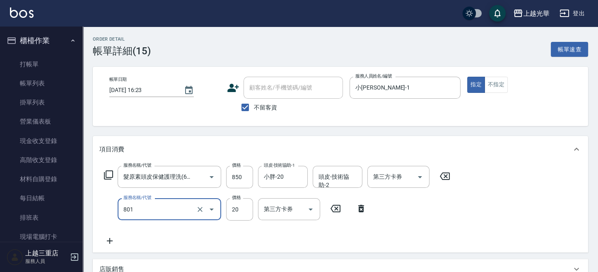
type input "潤絲(801)"
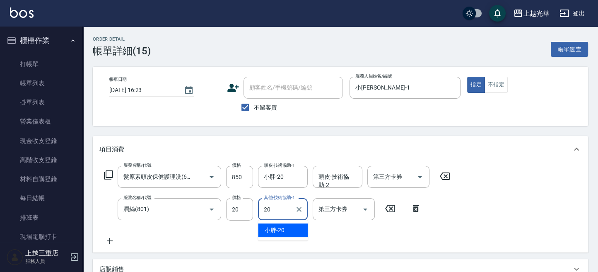
type input "小胖-20"
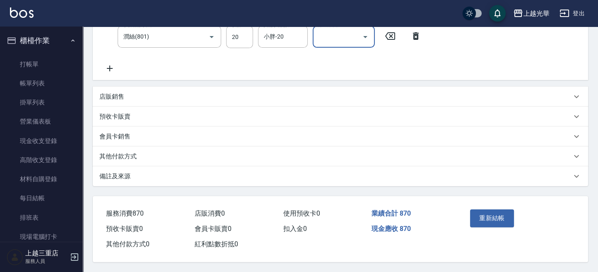
scroll to position [175, 0]
click at [490, 218] on button "重新結帳" at bounding box center [492, 217] width 44 height 17
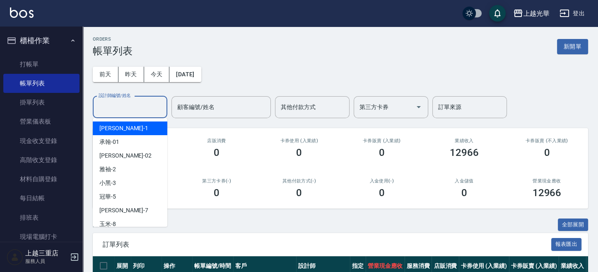
click at [132, 111] on input "設計師編號/姓名" at bounding box center [129, 107] width 67 height 14
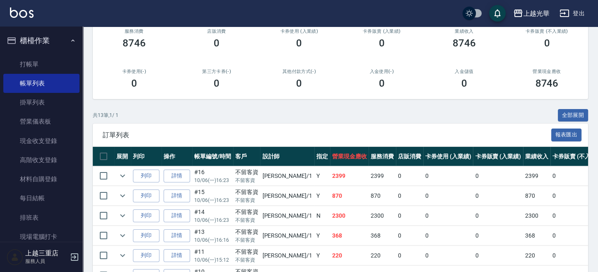
scroll to position [110, 0]
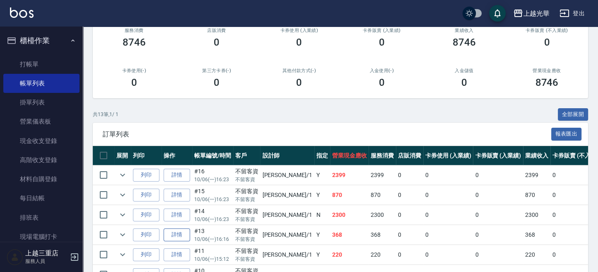
type input "小[PERSON_NAME]-1"
click at [181, 234] on link "詳情" at bounding box center [177, 234] width 26 height 13
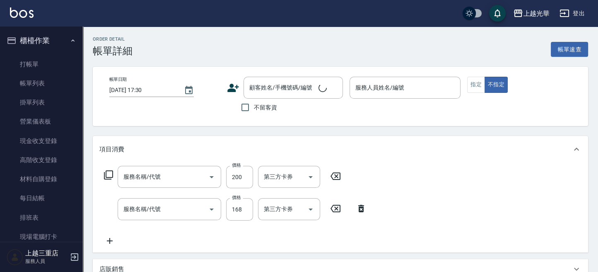
type input "[DATE] 16:16"
checkbox input "true"
type input "小[PERSON_NAME]-1"
type input "指定洗髮(102)"
type input "指定單剪(203)"
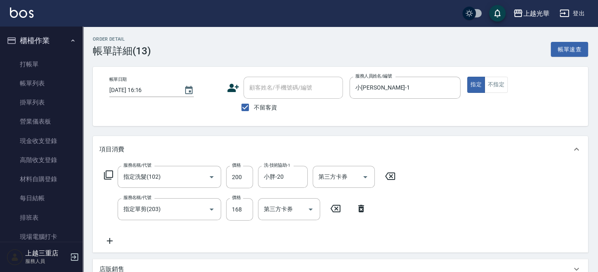
click at [115, 243] on icon at bounding box center [109, 241] width 21 height 10
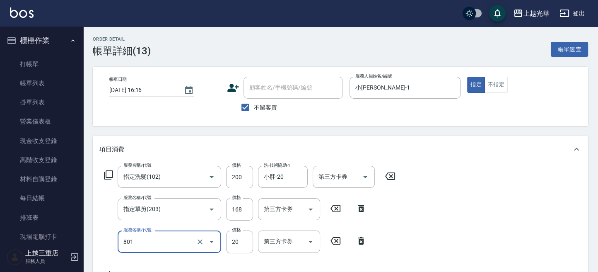
type input "潤絲(801)"
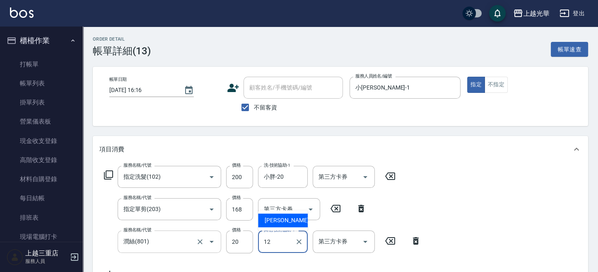
drag, startPoint x: 287, startPoint y: 235, endPoint x: 220, endPoint y: 234, distance: 66.3
click at [220, 234] on div "服務名稱/代號 [PERSON_NAME](801) 服務名稱/代號 價格 20 價格 其他-技術協助-1 12 其他-技術協助-1 第三方卡券 第三方卡券" at bounding box center [262, 241] width 327 height 22
type input "隆華-02"
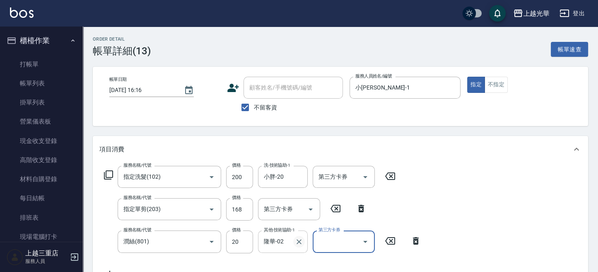
click at [297, 242] on icon "Clear" at bounding box center [299, 241] width 8 height 8
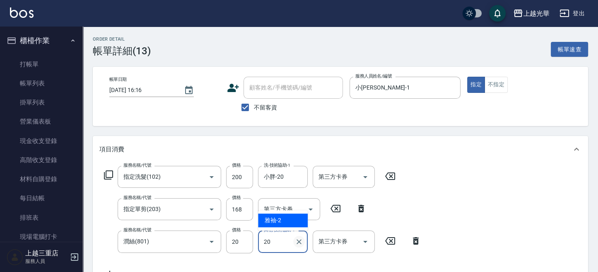
type input "小胖-20"
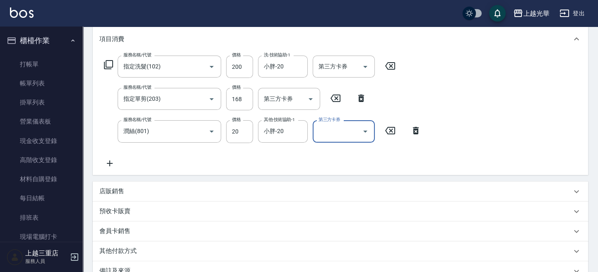
scroll to position [166, 0]
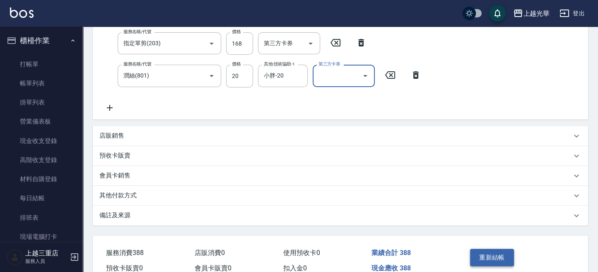
click at [491, 252] on button "重新結帳" at bounding box center [492, 256] width 44 height 17
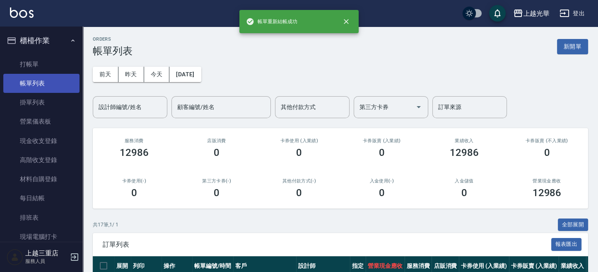
click at [55, 78] on link "帳單列表" at bounding box center [41, 83] width 76 height 19
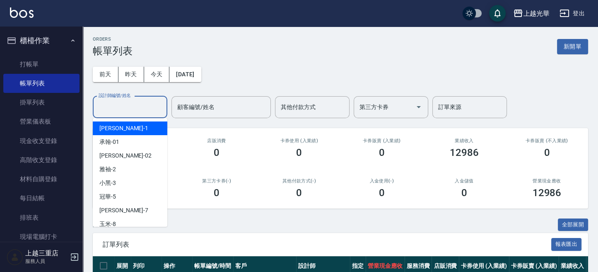
click at [124, 103] on input "設計師編號/姓名" at bounding box center [129, 107] width 67 height 14
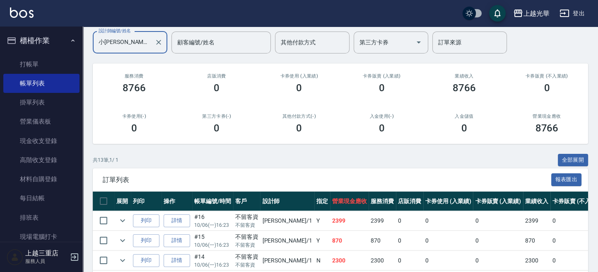
scroll to position [221, 0]
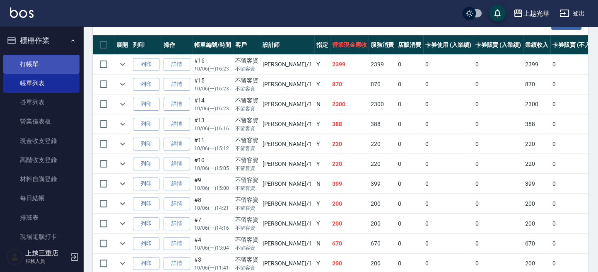
type input "小[PERSON_NAME]-1"
click at [35, 55] on link "打帳單" at bounding box center [41, 64] width 76 height 19
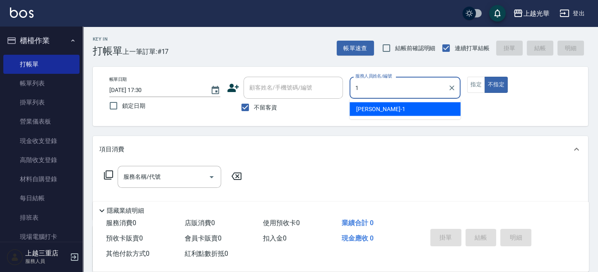
type input "1"
type button "false"
type input "小[PERSON_NAME]-1"
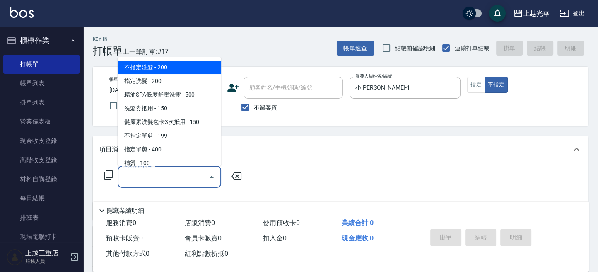
drag, startPoint x: 133, startPoint y: 176, endPoint x: 139, endPoint y: 165, distance: 12.1
click at [134, 173] on input "服務名稱/代號" at bounding box center [163, 176] width 84 height 14
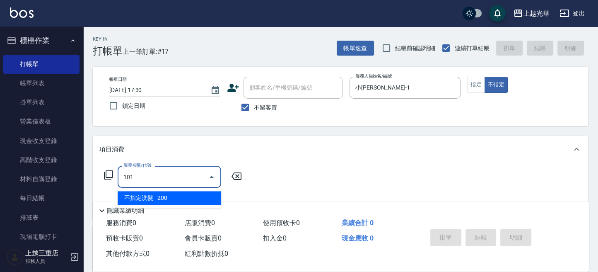
type input "不指定洗髮(101)"
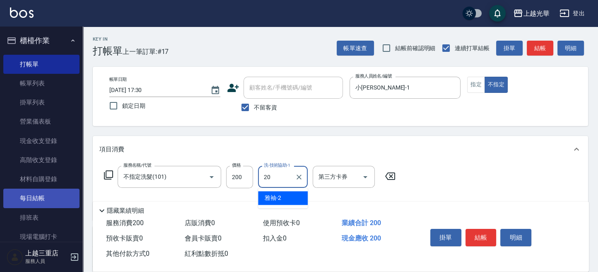
type input "小胖-20"
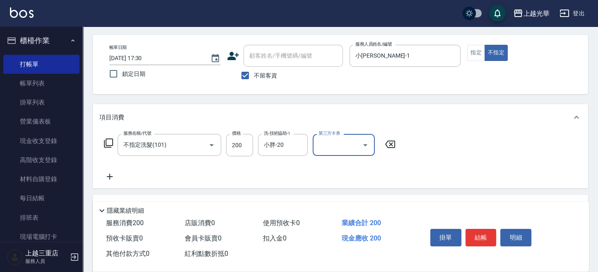
scroll to position [55, 0]
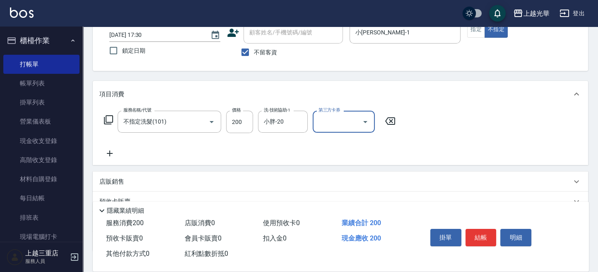
click at [112, 150] on icon at bounding box center [109, 153] width 21 height 10
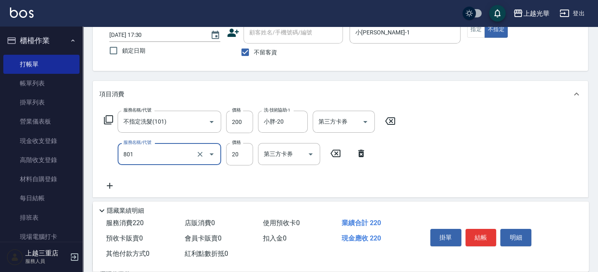
type input "潤絲(801)"
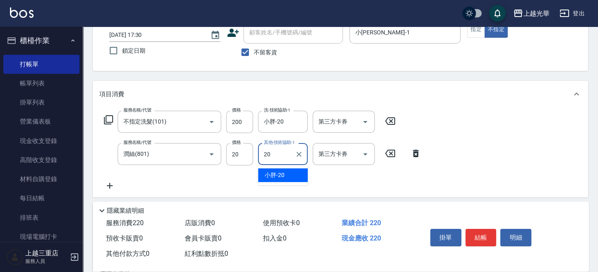
type input "小胖-20"
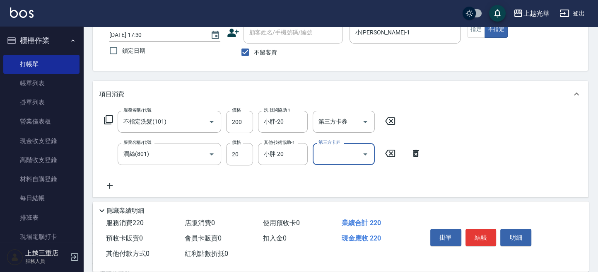
click at [467, 234] on button "結帳" at bounding box center [480, 237] width 31 height 17
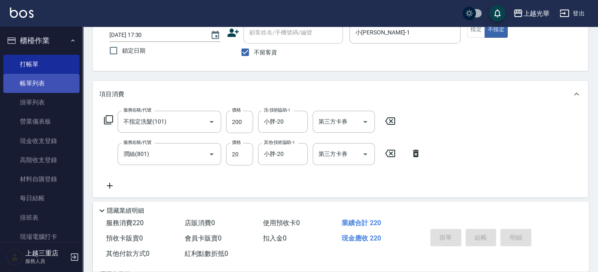
type input "[DATE] 17:40"
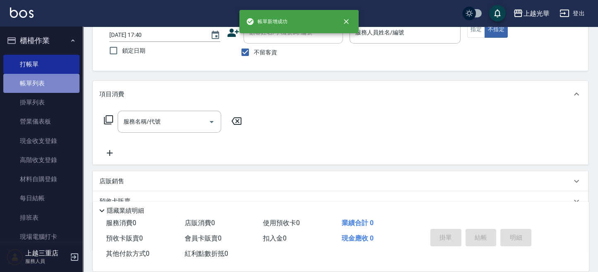
click at [50, 81] on link "帳單列表" at bounding box center [41, 83] width 76 height 19
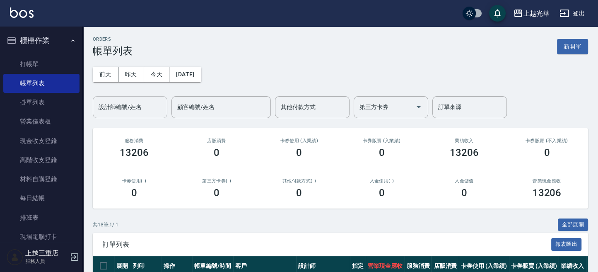
click at [139, 101] on input "設計師編號/姓名" at bounding box center [129, 107] width 67 height 14
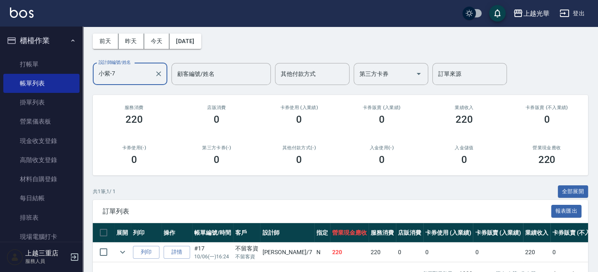
scroll to position [55, 0]
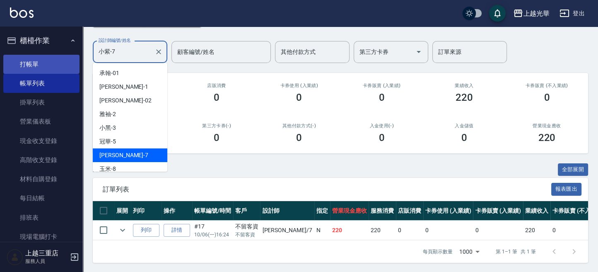
drag, startPoint x: 127, startPoint y: 48, endPoint x: 32, endPoint y: 61, distance: 95.7
click at [32, 61] on div "上越光華 登出 櫃檯作業 打帳單 帳單列表 掛單列表 營業儀表板 現金收支登錄 高階收支登錄 材料自購登錄 每日結帳 排班表 現場電腦打卡 預約管理 預約管理…" at bounding box center [299, 109] width 598 height 328
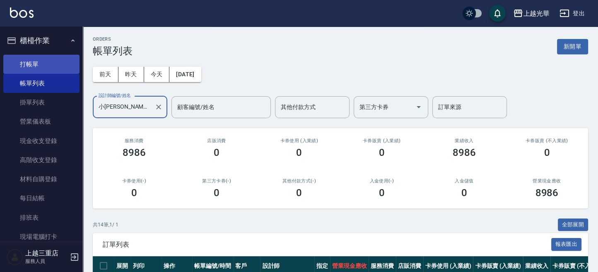
scroll to position [0, 0]
type input "小[PERSON_NAME]-1"
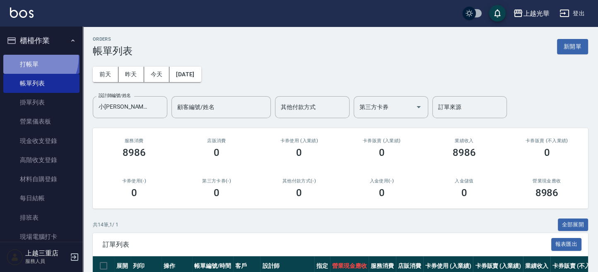
click at [30, 58] on link "打帳單" at bounding box center [41, 64] width 76 height 19
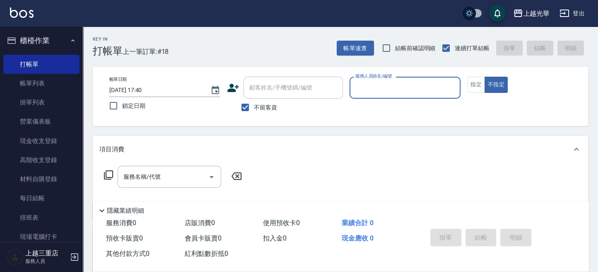
scroll to position [276, 0]
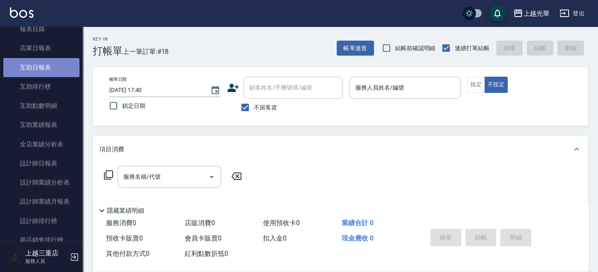
click at [44, 71] on link "互助日報表" at bounding box center [41, 67] width 76 height 19
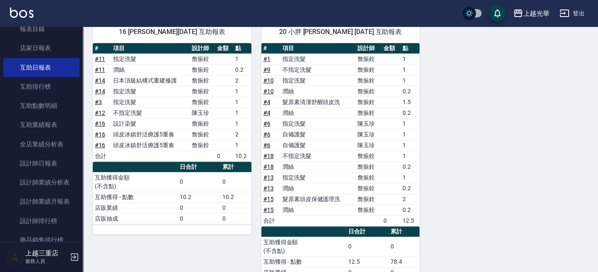
scroll to position [282, 0]
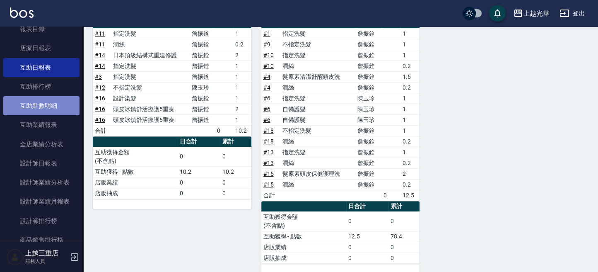
click at [69, 111] on link "互助點數明細" at bounding box center [41, 105] width 76 height 19
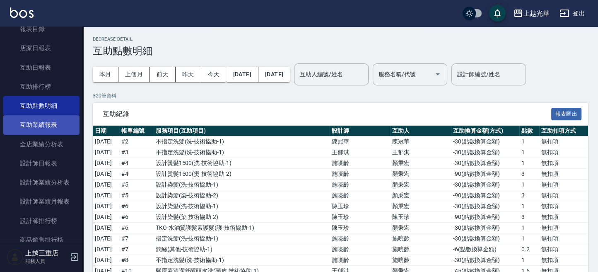
click at [46, 121] on link "互助業績報表" at bounding box center [41, 124] width 76 height 19
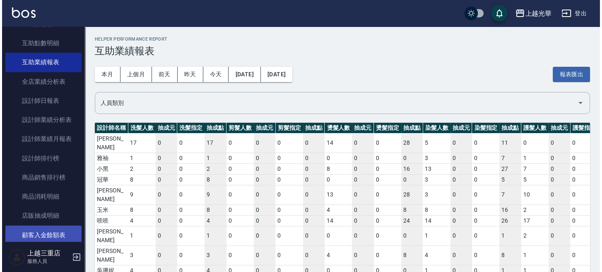
scroll to position [331, 0]
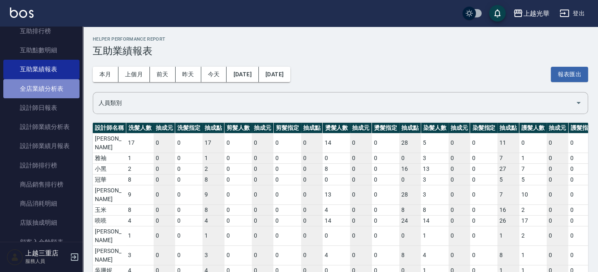
click at [50, 95] on link "全店業績分析表" at bounding box center [41, 88] width 76 height 19
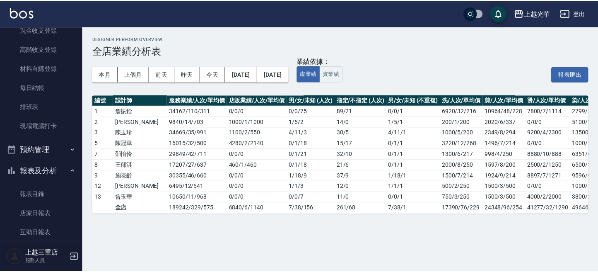
scroll to position [110, 0]
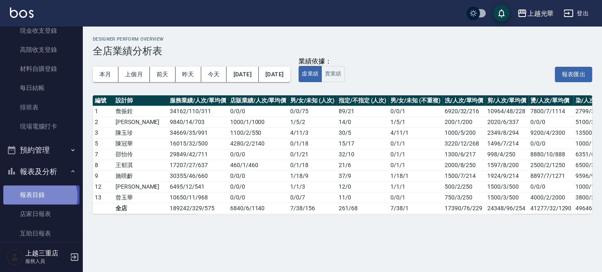
click at [35, 195] on link "報表目錄" at bounding box center [41, 194] width 76 height 19
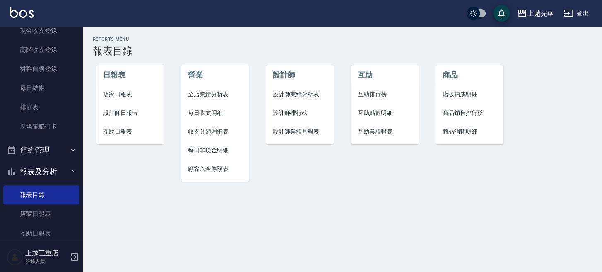
click at [16, 21] on div "[PERSON_NAME]出" at bounding box center [301, 13] width 602 height 26
click at [23, 14] on img at bounding box center [22, 12] width 24 height 10
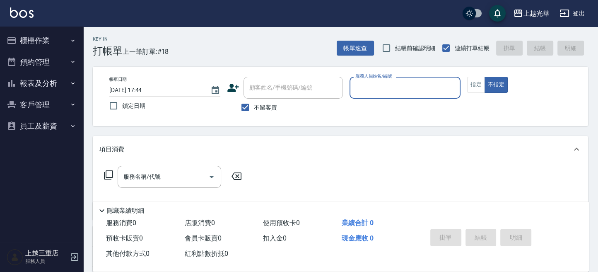
click at [26, 89] on button "報表及分析" at bounding box center [41, 83] width 76 height 22
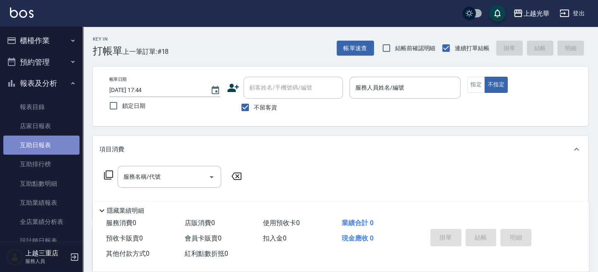
click at [50, 146] on link "互助日報表" at bounding box center [41, 144] width 76 height 19
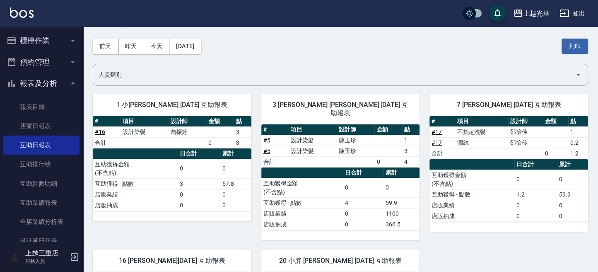
scroll to position [55, 0]
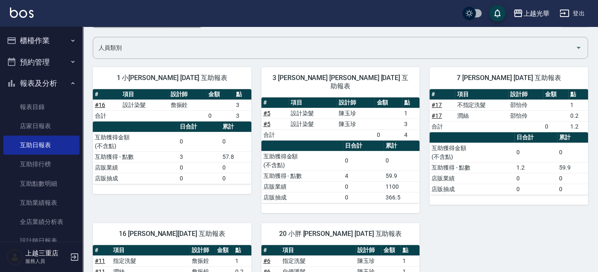
click at [30, 36] on button "櫃檯作業" at bounding box center [41, 41] width 76 height 22
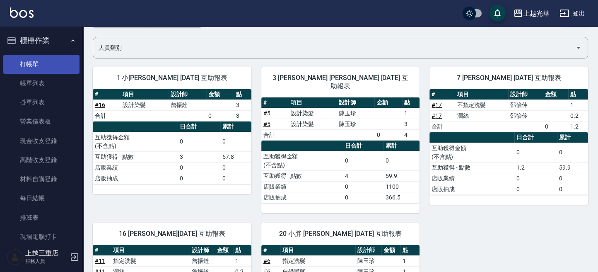
click at [30, 58] on link "打帳單" at bounding box center [41, 64] width 76 height 19
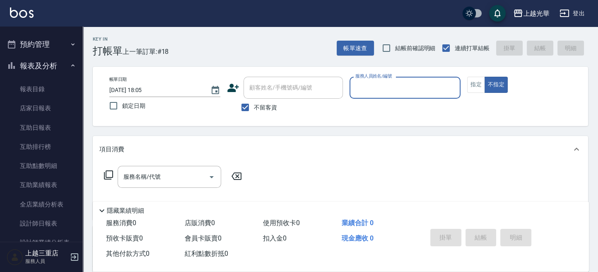
scroll to position [221, 0]
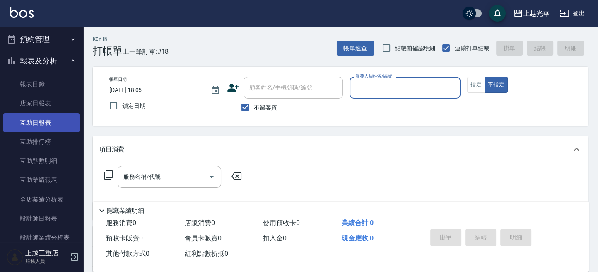
click at [30, 123] on link "互助日報表" at bounding box center [41, 122] width 76 height 19
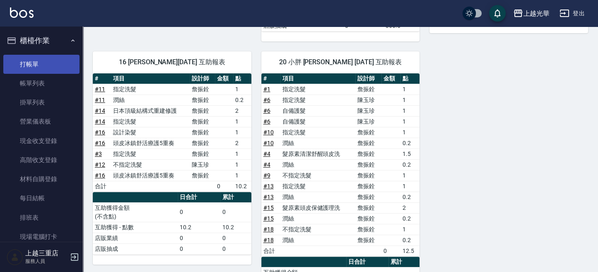
click at [46, 64] on link "打帳單" at bounding box center [41, 64] width 76 height 19
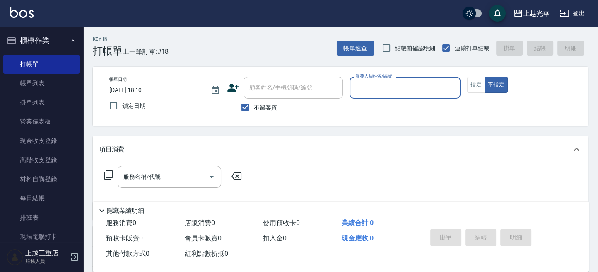
click at [267, 109] on span "不留客資" at bounding box center [265, 107] width 23 height 9
click at [254, 109] on input "不留客資" at bounding box center [244, 107] width 17 height 17
checkbox input "false"
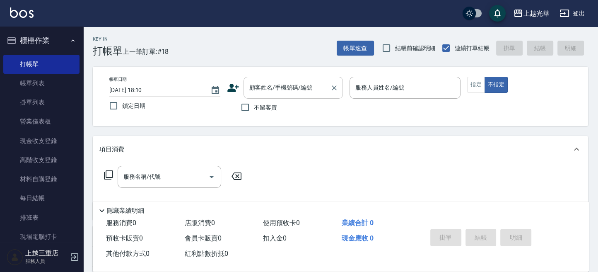
click at [273, 94] on input "顧客姓名/手機號碼/編號" at bounding box center [286, 87] width 79 height 14
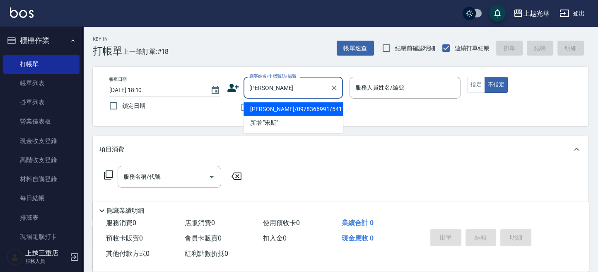
click at [291, 108] on li "[PERSON_NAME]/0978366991/5417" at bounding box center [292, 109] width 99 height 14
type input "[PERSON_NAME]/0978366991/5417"
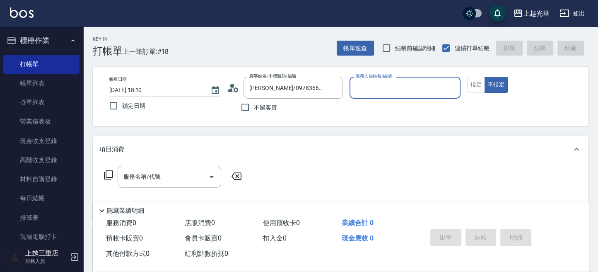
type input "雅袖-2"
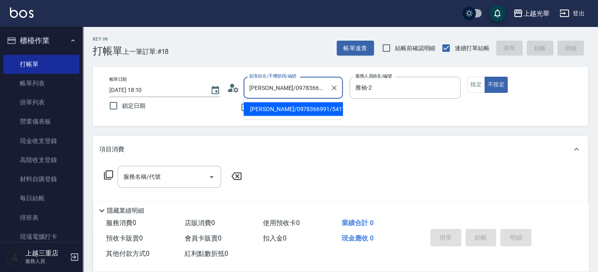
drag, startPoint x: 320, startPoint y: 90, endPoint x: 305, endPoint y: 94, distance: 16.0
click at [305, 94] on input "[PERSON_NAME]/0978366991/5417" at bounding box center [286, 87] width 79 height 14
click at [333, 88] on icon "Clear" at bounding box center [334, 88] width 8 height 8
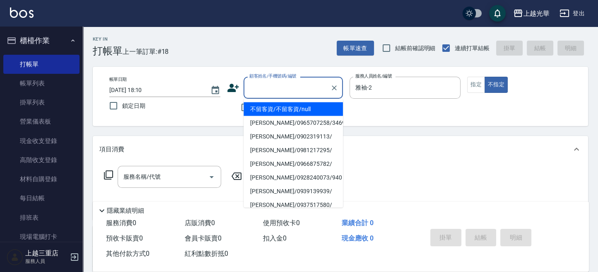
click at [245, 40] on div "Key In 打帳單 上一筆訂單:#18 帳單速查 結帳前確認明細 連續打單結帳 掛單 結帳 明細" at bounding box center [335, 41] width 505 height 30
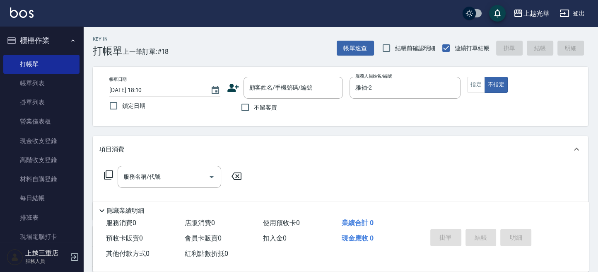
click at [262, 104] on span "不留客資" at bounding box center [265, 107] width 23 height 9
click at [254, 104] on input "不留客資" at bounding box center [244, 107] width 17 height 17
checkbox input "true"
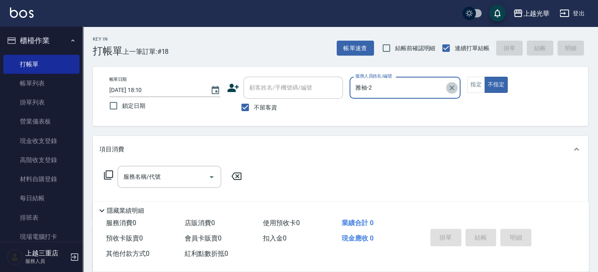
click at [452, 88] on icon "Clear" at bounding box center [451, 87] width 5 height 5
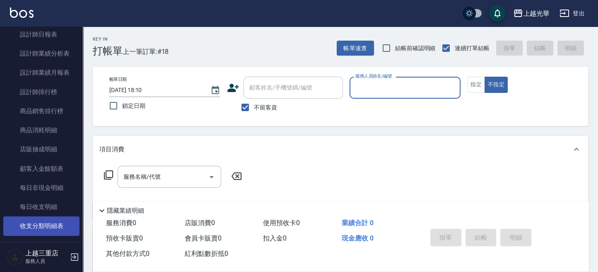
scroll to position [454, 0]
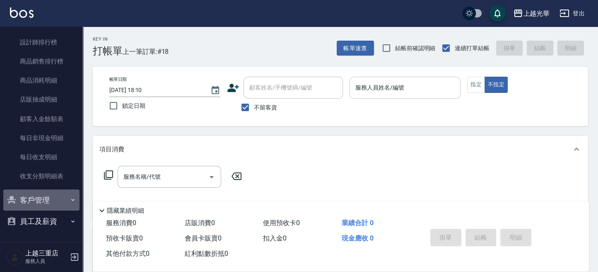
click at [54, 201] on button "客戶管理" at bounding box center [41, 200] width 76 height 22
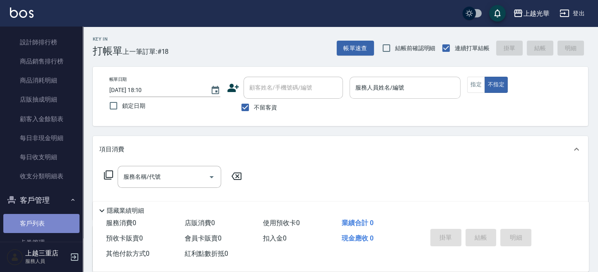
click at [57, 216] on link "客戶列表" at bounding box center [41, 223] width 76 height 19
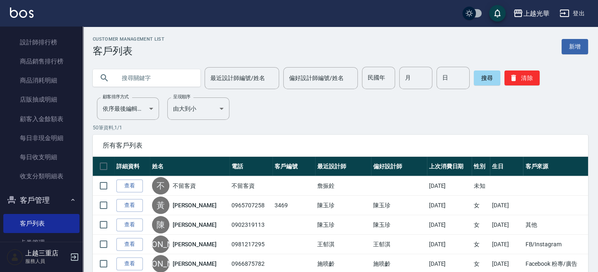
click at [139, 72] on input "text" at bounding box center [155, 78] width 78 height 22
paste input "5417"
type input "5417"
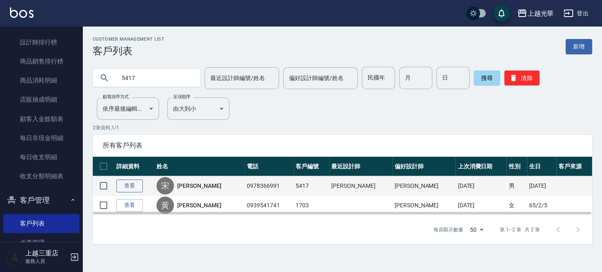
click at [137, 186] on link "查看" at bounding box center [129, 185] width 26 height 13
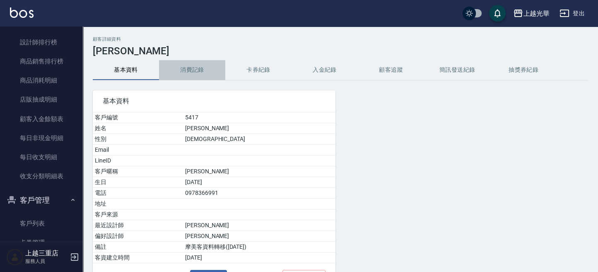
click at [185, 79] on button "消費記錄" at bounding box center [192, 70] width 66 height 20
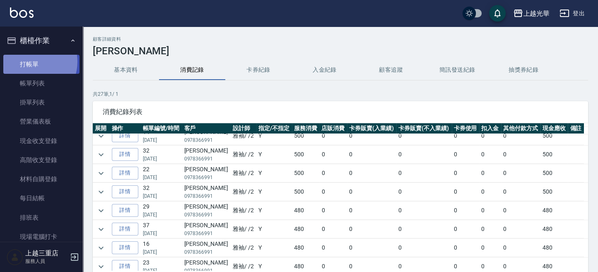
click at [31, 61] on link "打帳單" at bounding box center [41, 64] width 76 height 19
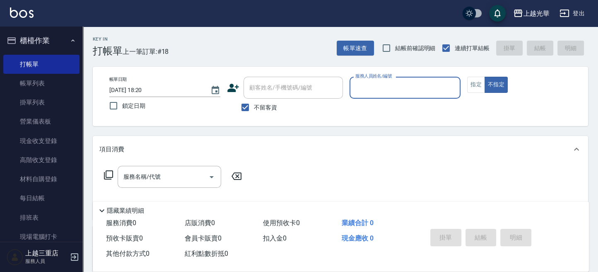
click at [433, 84] on input "服務人員姓名/編號" at bounding box center [405, 87] width 104 height 14
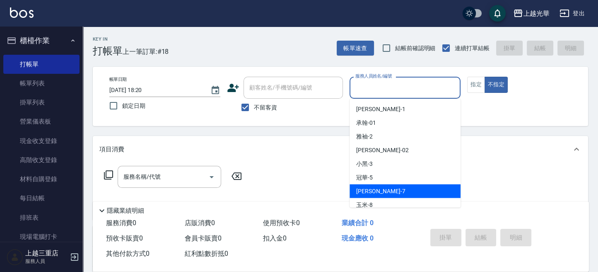
drag, startPoint x: 397, startPoint y: 190, endPoint x: 340, endPoint y: 166, distance: 61.6
click at [397, 189] on div "[PERSON_NAME] -7" at bounding box center [404, 191] width 111 height 14
type input "小紫-7"
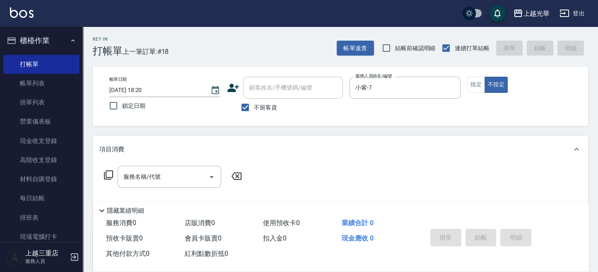
click at [107, 172] on icon at bounding box center [109, 175] width 10 height 10
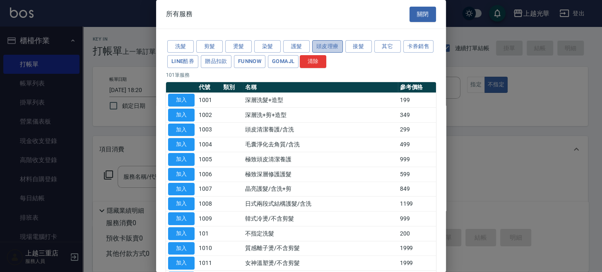
click at [322, 51] on button "頭皮理療" at bounding box center [327, 46] width 31 height 13
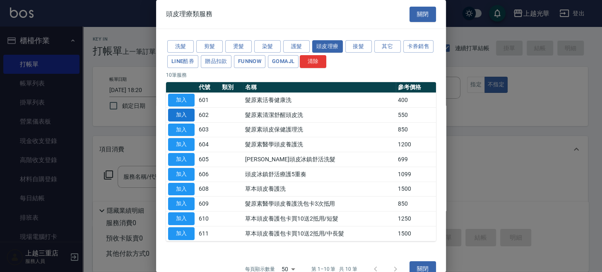
click at [182, 115] on button "加入" at bounding box center [181, 114] width 26 height 13
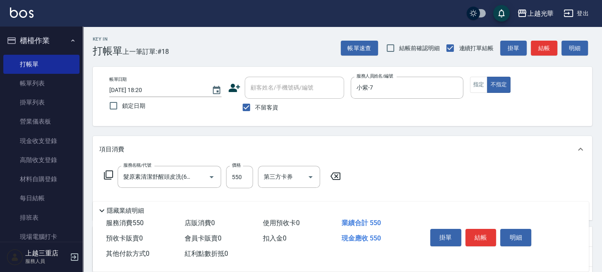
type input "髮原素清潔舒醒頭皮洗(602)"
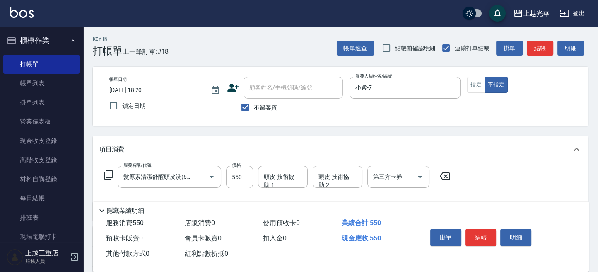
click at [272, 189] on div "服務名稱/代號 髮原素清潔舒醒頭皮洗(602) 服務名稱/代號 價格 550 價格 頭皮-技術協助-1 頭皮-技術協助-1 頭皮-技術協助-2 頭皮-技術協助…" at bounding box center [277, 190] width 356 height 48
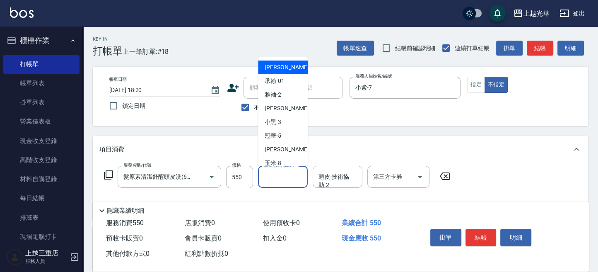
click at [285, 181] on input "頭皮-技術協助-1" at bounding box center [283, 176] width 42 height 14
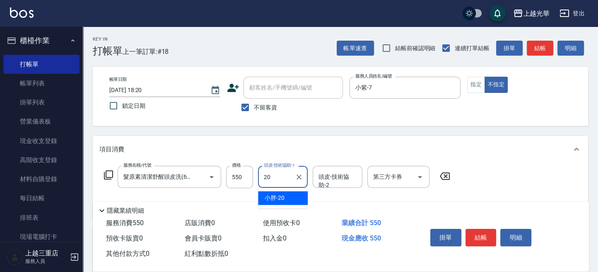
type input "小胖-20"
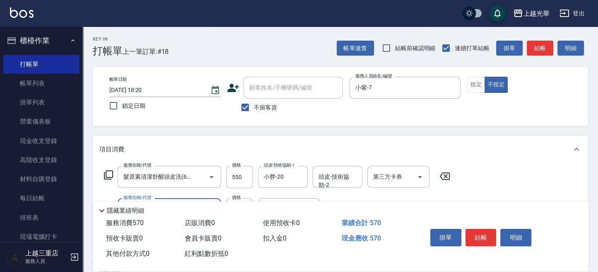
type input "潤絲(801)"
type input "小胖-20"
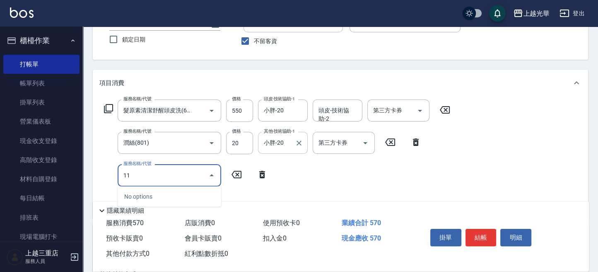
scroll to position [110, 0]
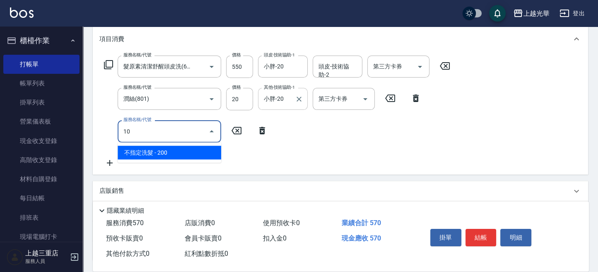
type input "1"
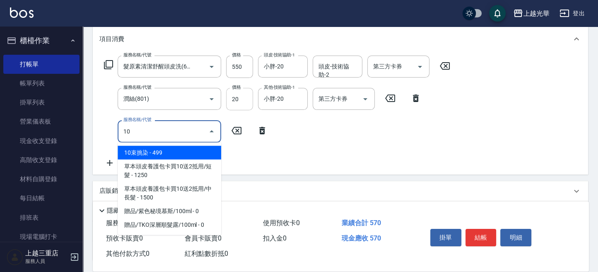
type input "1"
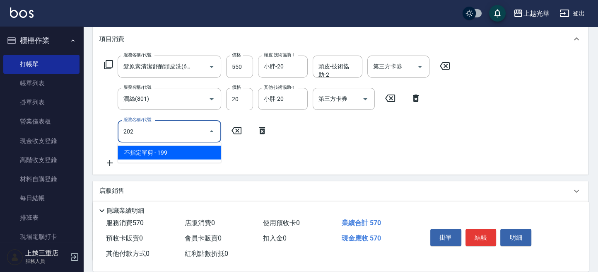
click at [173, 150] on span "不指定單剪 - 199" at bounding box center [170, 153] width 104 height 14
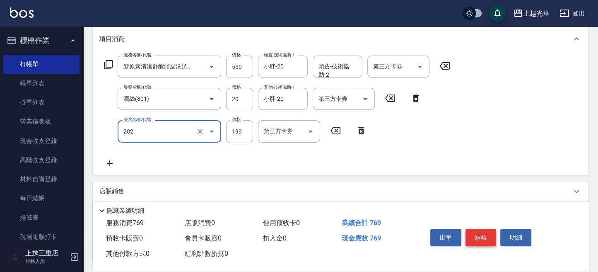
type input "不指定單剪(202)"
click at [485, 239] on button "結帳" at bounding box center [480, 237] width 31 height 17
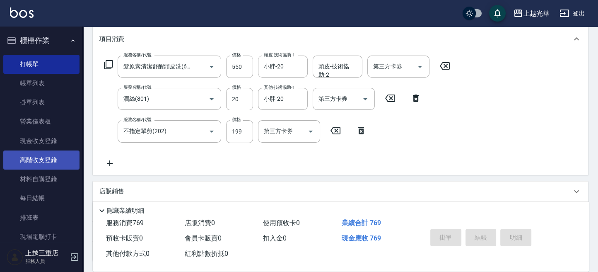
type input "[DATE] 18:41"
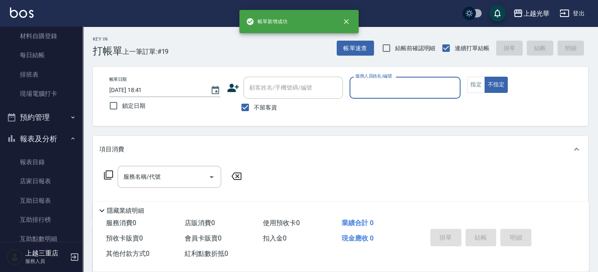
scroll to position [276, 0]
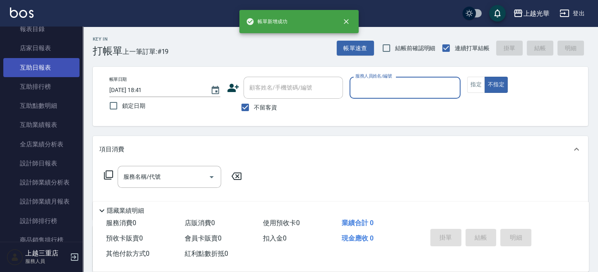
click at [57, 69] on link "互助日報表" at bounding box center [41, 67] width 76 height 19
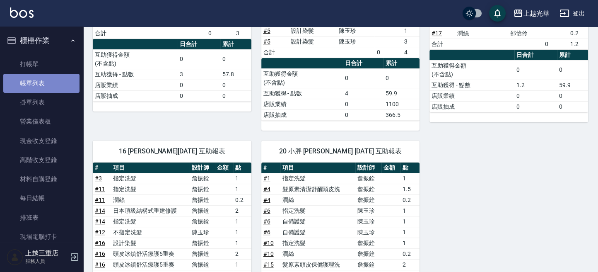
click at [42, 83] on link "帳單列表" at bounding box center [41, 83] width 76 height 19
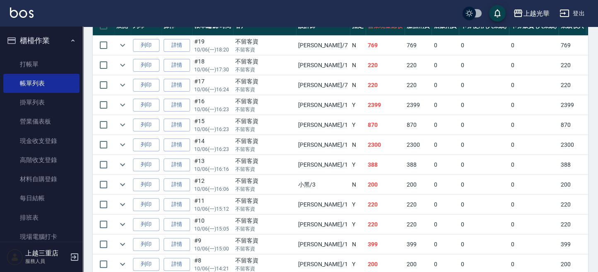
scroll to position [166, 0]
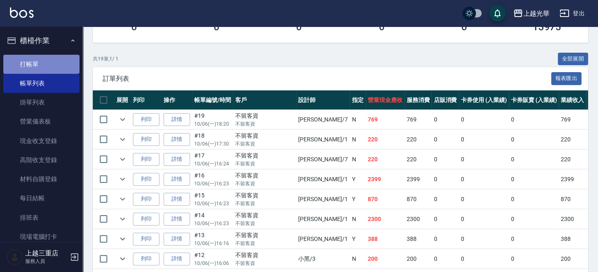
click at [46, 68] on link "打帳單" at bounding box center [41, 64] width 76 height 19
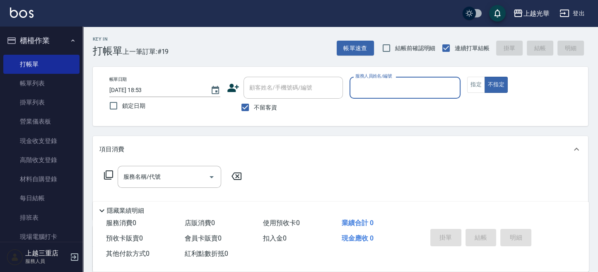
click at [378, 80] on div "服務人員姓名/編號" at bounding box center [404, 88] width 111 height 22
type input "小紫-7"
type button "false"
drag, startPoint x: 494, startPoint y: 89, endPoint x: 290, endPoint y: 182, distance: 224.2
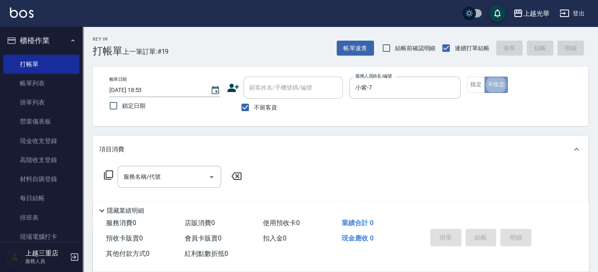
click at [494, 91] on button "不指定" at bounding box center [495, 85] width 23 height 16
click at [167, 173] on input "服務名稱/代號" at bounding box center [163, 176] width 84 height 14
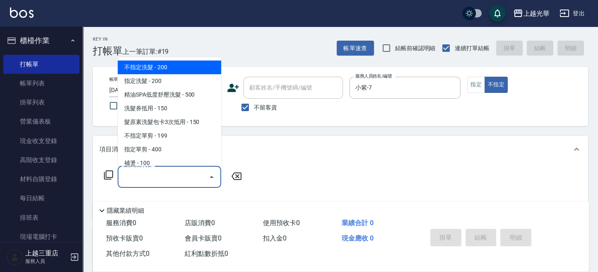
click at [179, 71] on span "不指定洗髮 - 200" at bounding box center [170, 67] width 104 height 14
type input "不指定洗髮(101)"
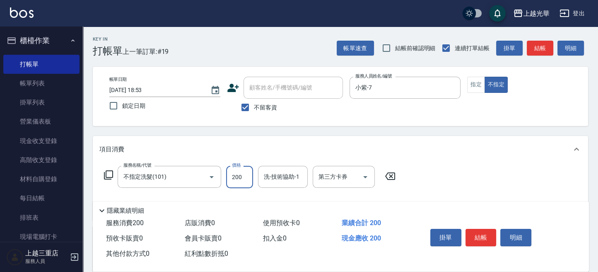
click at [240, 169] on input "200" at bounding box center [239, 177] width 27 height 22
type input "300"
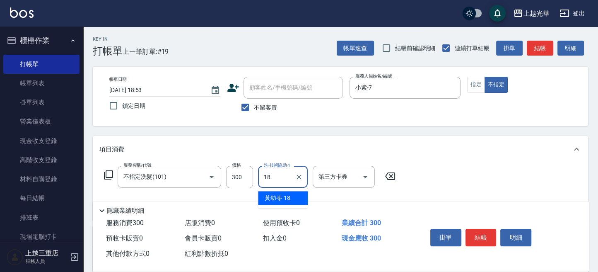
type input "[PERSON_NAME]-18"
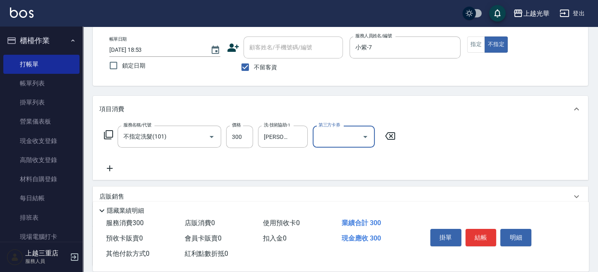
scroll to position [55, 0]
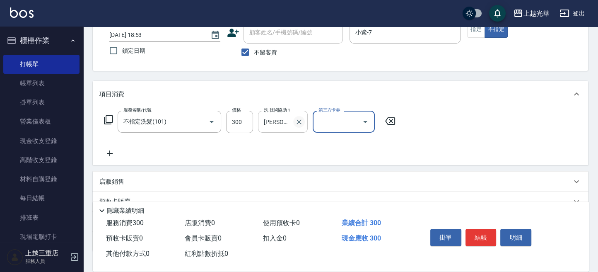
click at [301, 120] on icon "Clear" at bounding box center [299, 122] width 8 height 8
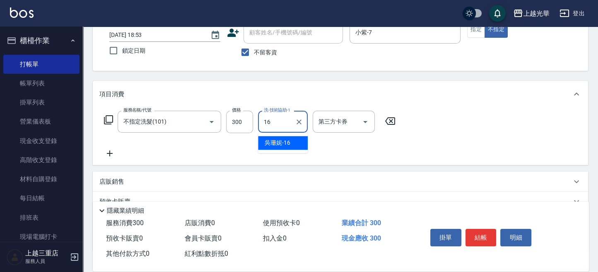
type input "[PERSON_NAME]-16"
click at [107, 149] on icon at bounding box center [109, 153] width 21 height 10
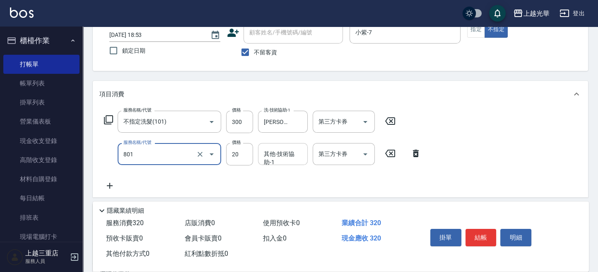
type input "潤絲(801)"
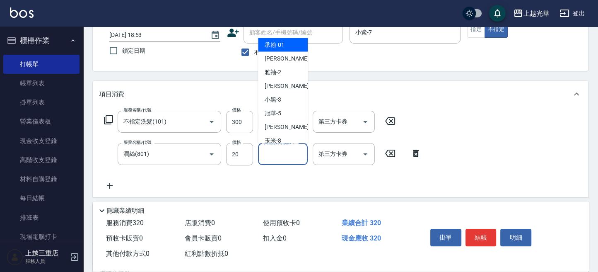
click at [285, 157] on input "其他-技術協助-1" at bounding box center [283, 154] width 42 height 14
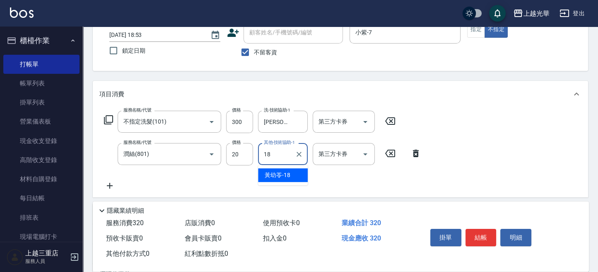
type input "[PERSON_NAME]-18"
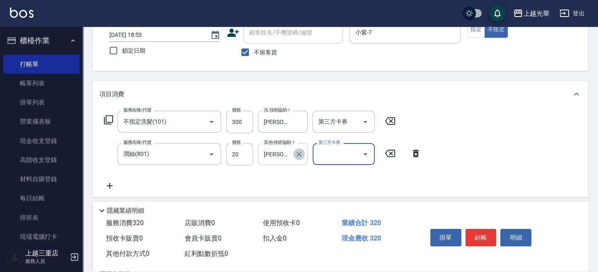
click at [301, 154] on icon "Clear" at bounding box center [299, 154] width 8 height 8
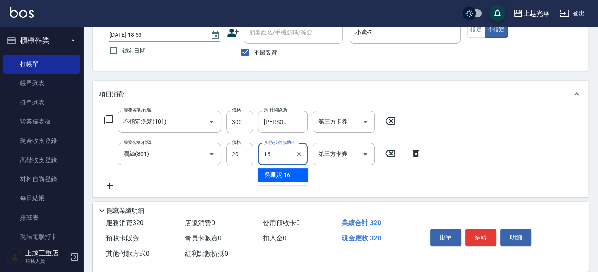
type input "[PERSON_NAME]-16"
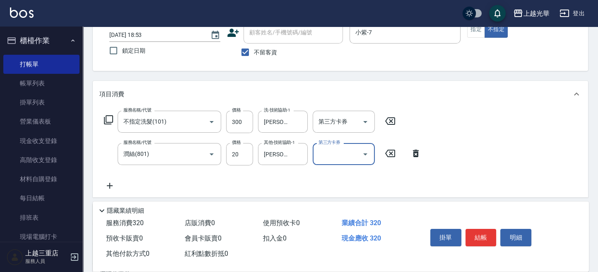
click at [525, 164] on div "服務名稱/代號 不指定洗髮(101) 服務名稱/代號 價格 300 價格 洗-技術協助-1 [PERSON_NAME]-16 洗-技術協助-1 第三方卡券 第…" at bounding box center [340, 152] width 495 height 90
click at [482, 232] on button "結帳" at bounding box center [480, 237] width 31 height 17
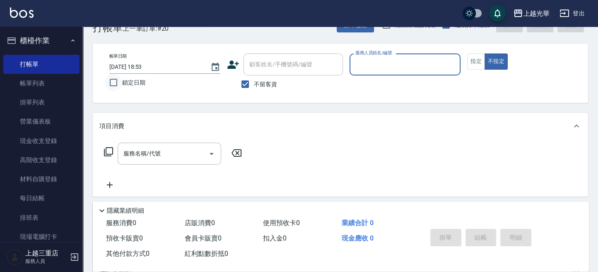
scroll to position [0, 0]
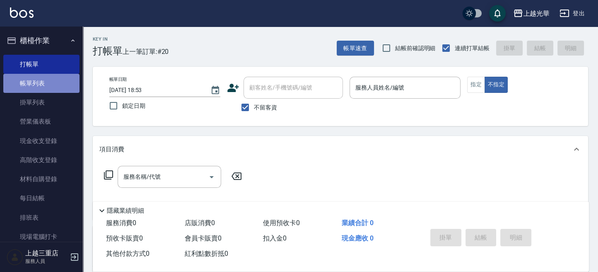
click at [67, 79] on link "帳單列表" at bounding box center [41, 83] width 76 height 19
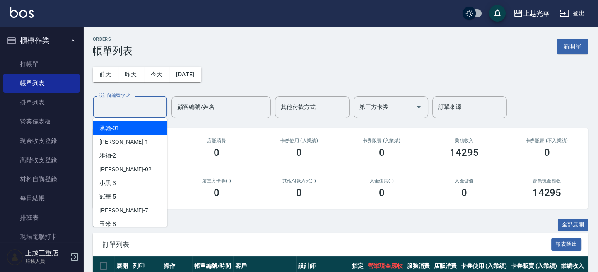
click at [128, 105] on input "設計師編號/姓名" at bounding box center [129, 107] width 67 height 14
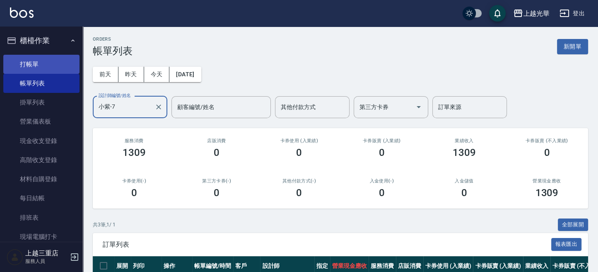
type input "小紫-7"
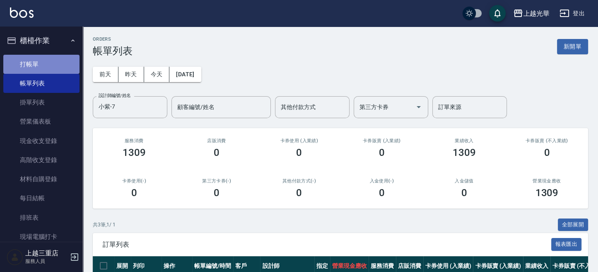
click at [45, 61] on link "打帳單" at bounding box center [41, 64] width 76 height 19
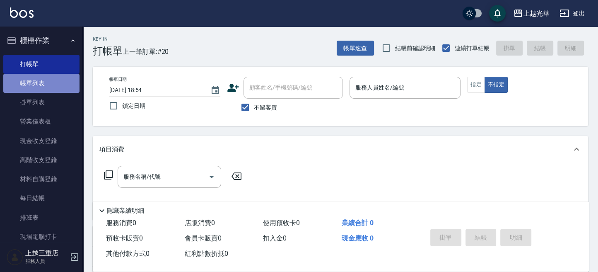
click at [63, 88] on link "帳單列表" at bounding box center [41, 83] width 76 height 19
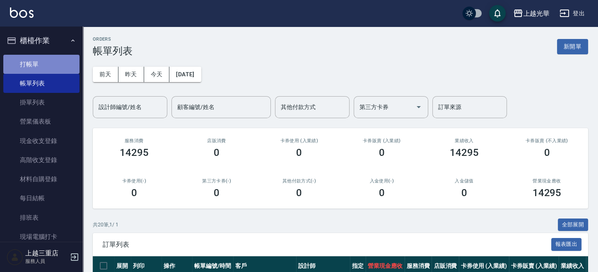
click at [55, 58] on link "打帳單" at bounding box center [41, 64] width 76 height 19
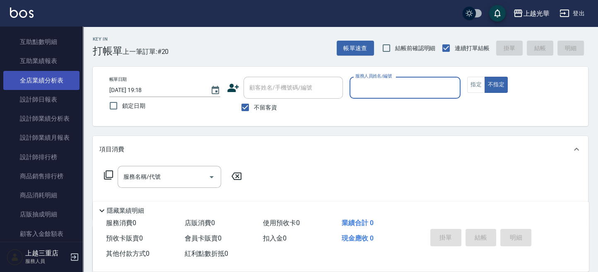
scroll to position [331, 0]
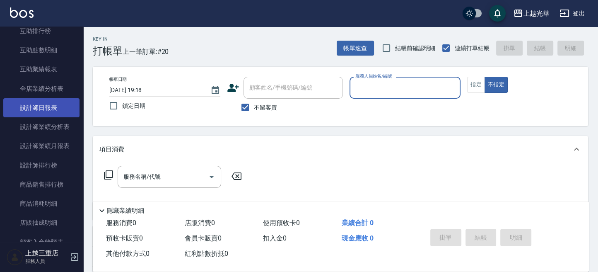
click at [55, 111] on link "設計師日報表" at bounding box center [41, 107] width 76 height 19
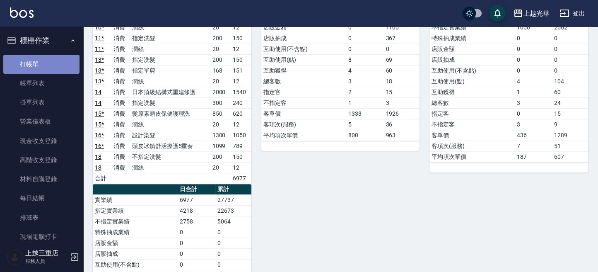
click at [42, 57] on link "打帳單" at bounding box center [41, 64] width 76 height 19
